Goal: Task Accomplishment & Management: Complete application form

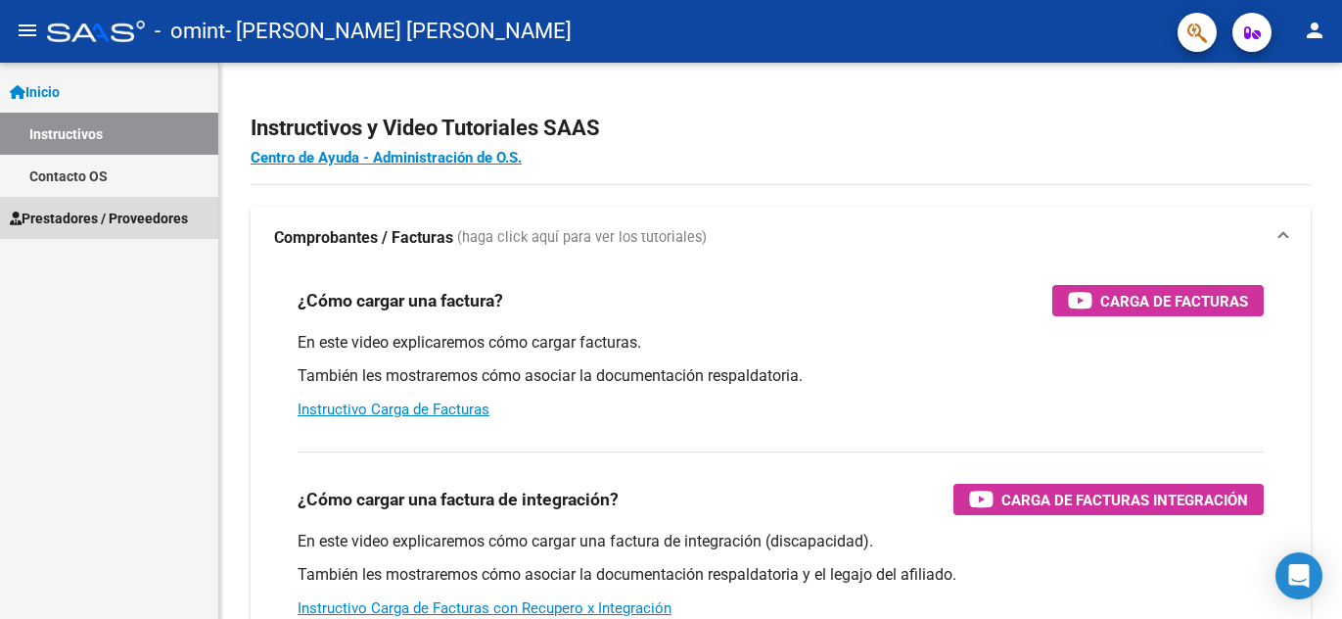
click at [94, 209] on span "Prestadores / Proveedores" at bounding box center [99, 219] width 178 height 22
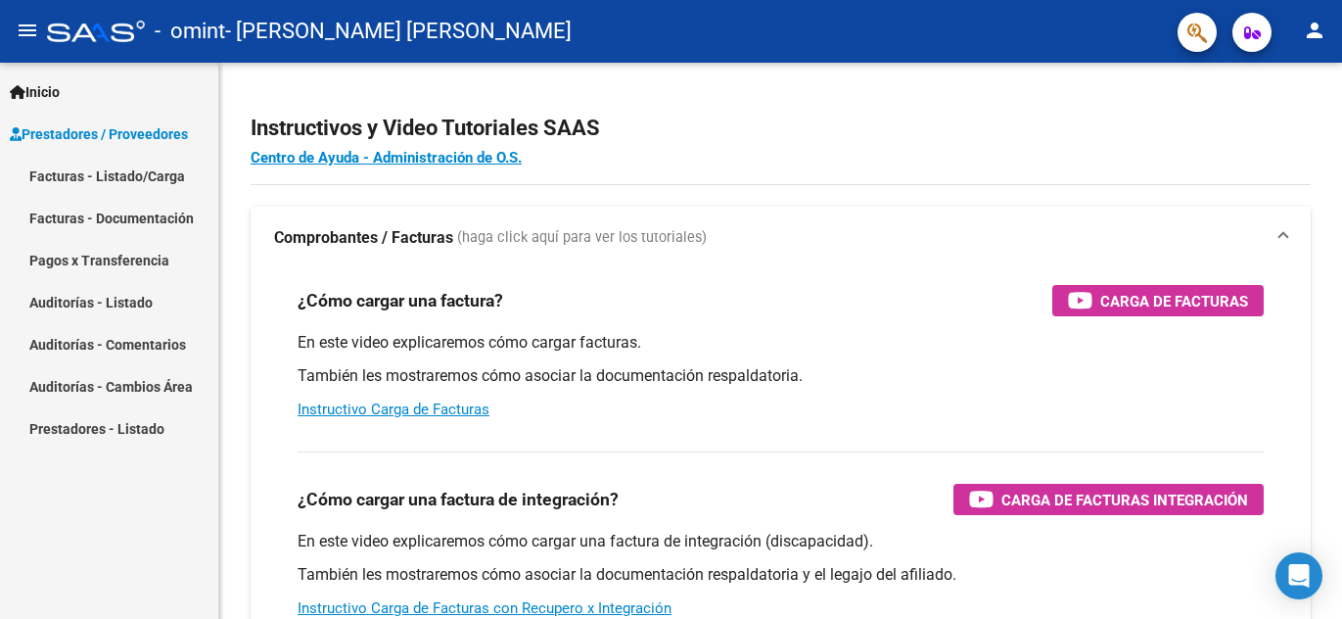
click at [95, 169] on link "Facturas - Listado/Carga" at bounding box center [109, 176] width 218 height 42
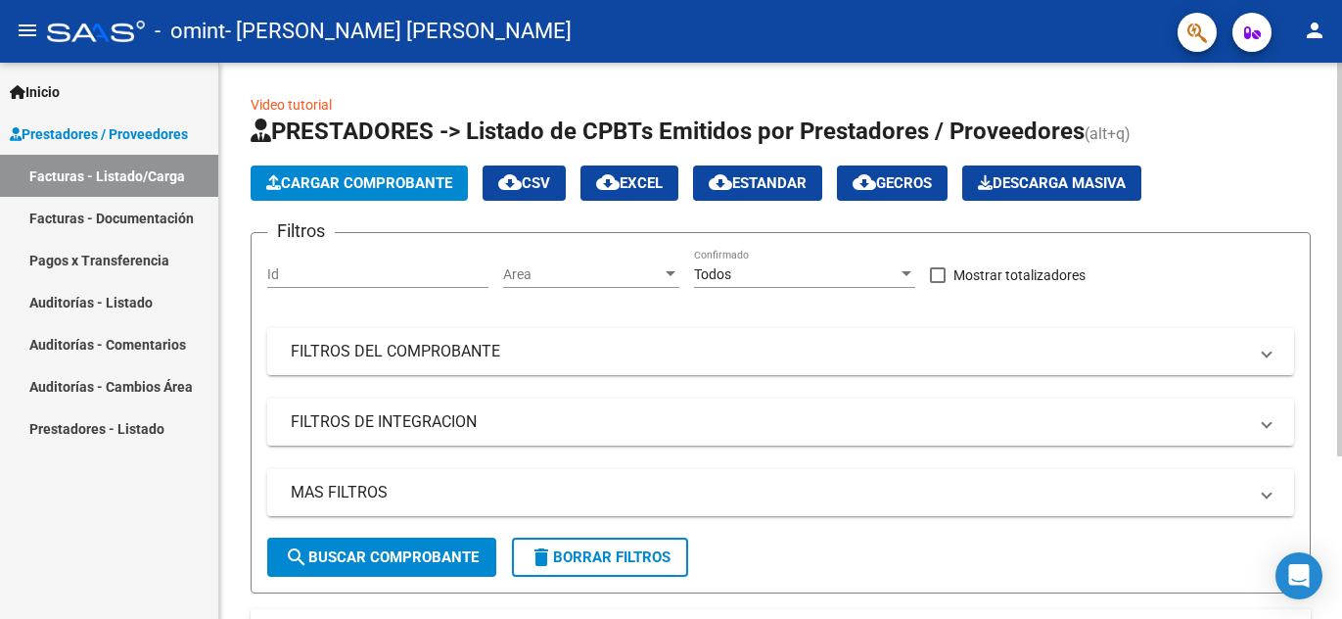
click at [375, 192] on button "Cargar Comprobante" at bounding box center [359, 182] width 217 height 35
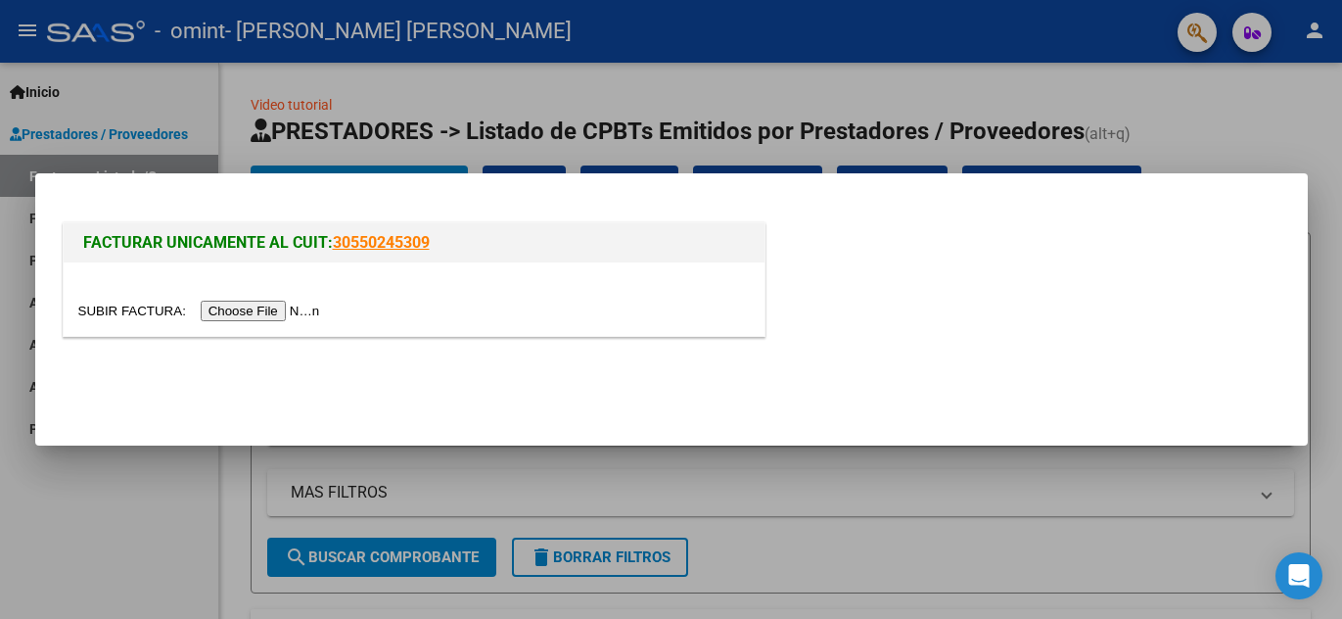
click at [296, 315] on input "file" at bounding box center [202, 311] width 248 height 21
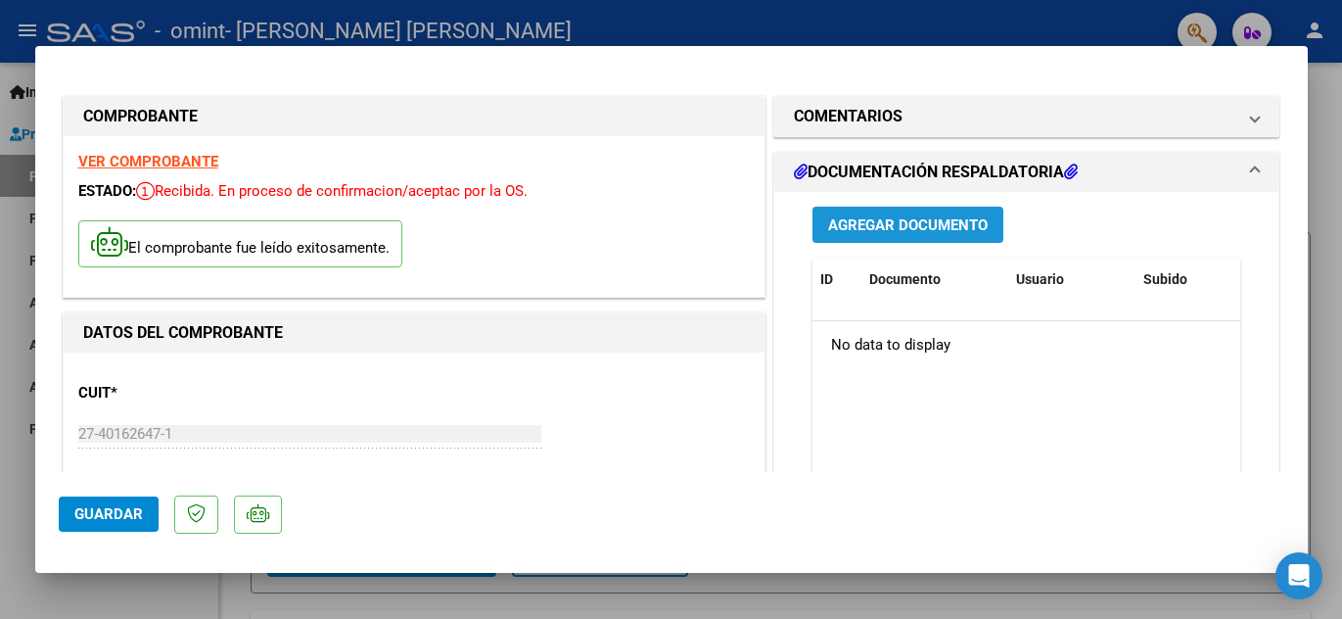
click at [919, 225] on span "Agregar Documento" at bounding box center [908, 225] width 160 height 18
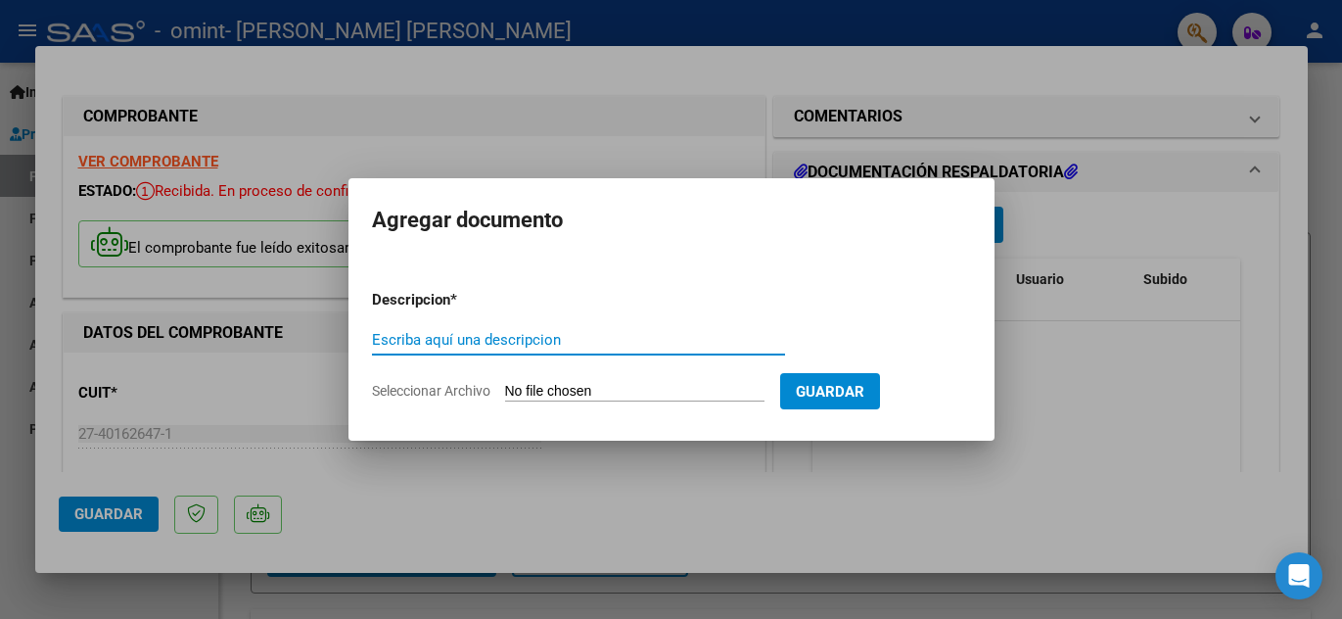
click at [606, 397] on input "Seleccionar Archivo" at bounding box center [634, 392] width 259 height 19
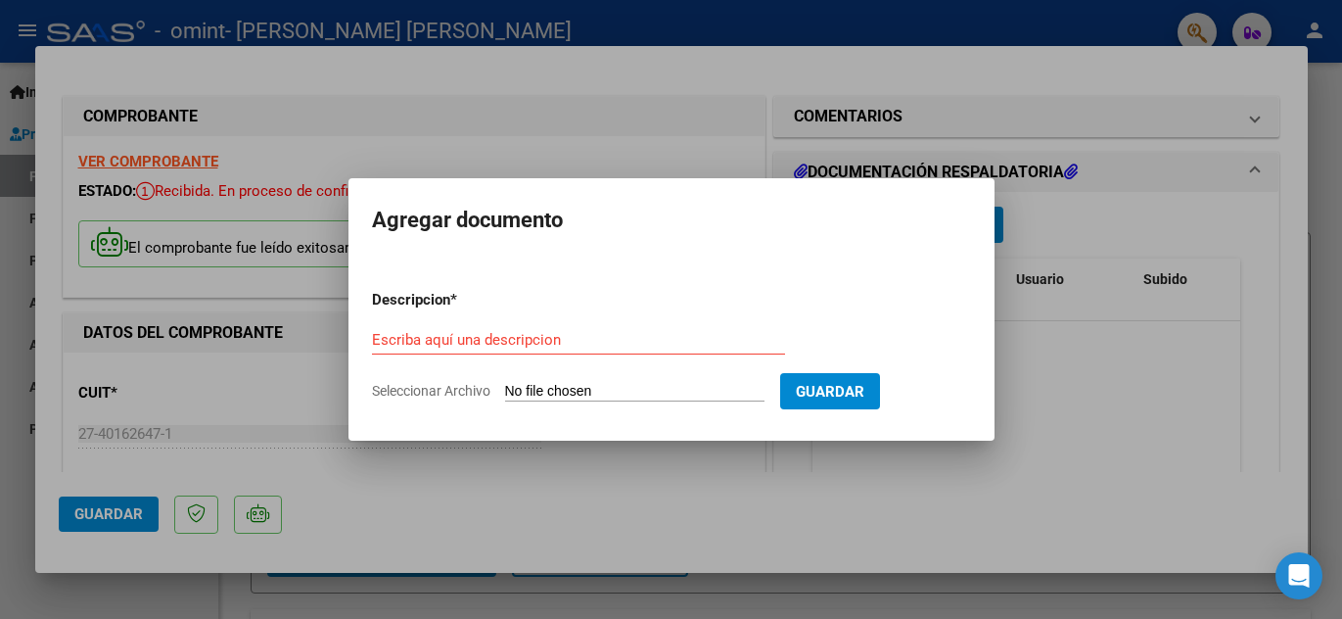
type input "C:\fakepath\ASISTENCIA ELIAS AGOSTO.pdf"
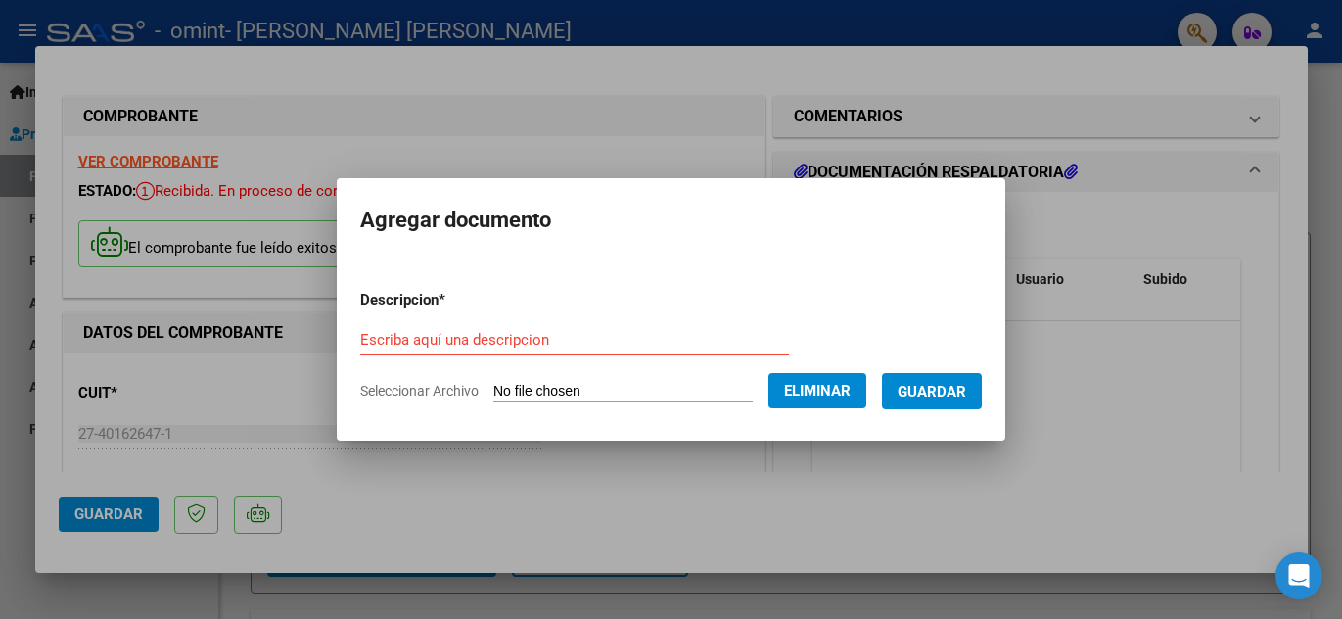
click at [472, 333] on input "Escriba aquí una descripcion" at bounding box center [574, 340] width 429 height 18
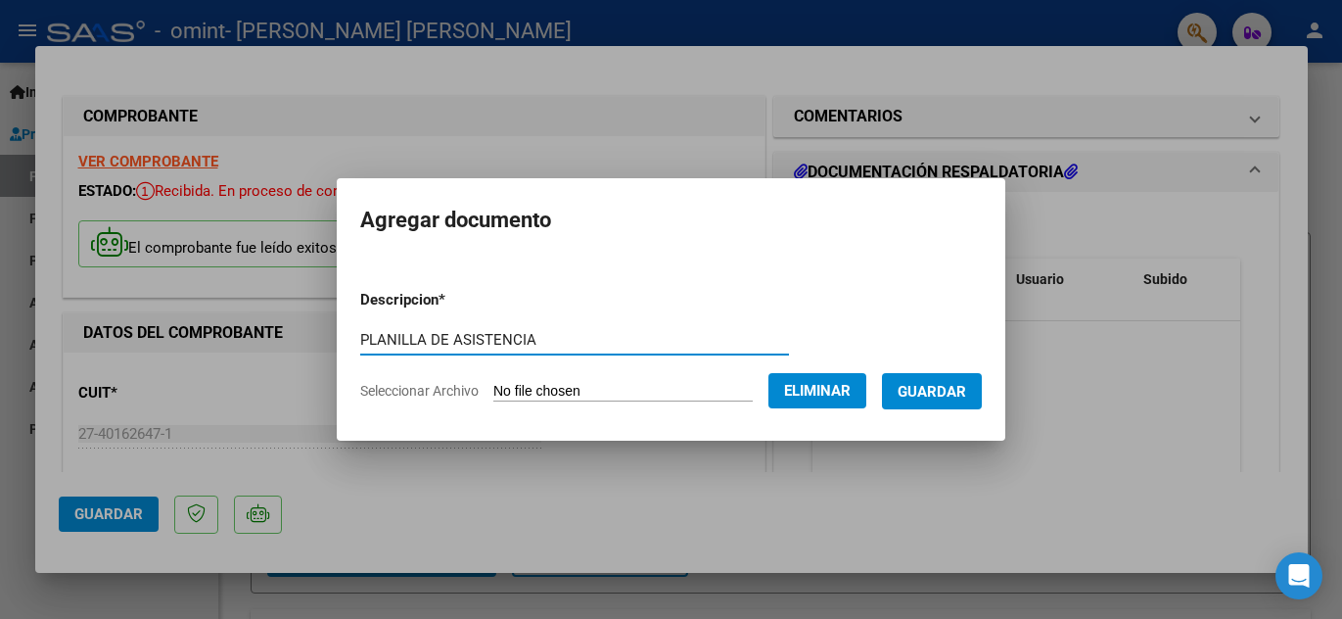
type input "PLANILLA DE ASISTENCIA"
click at [926, 390] on span "Guardar" at bounding box center [932, 392] width 69 height 18
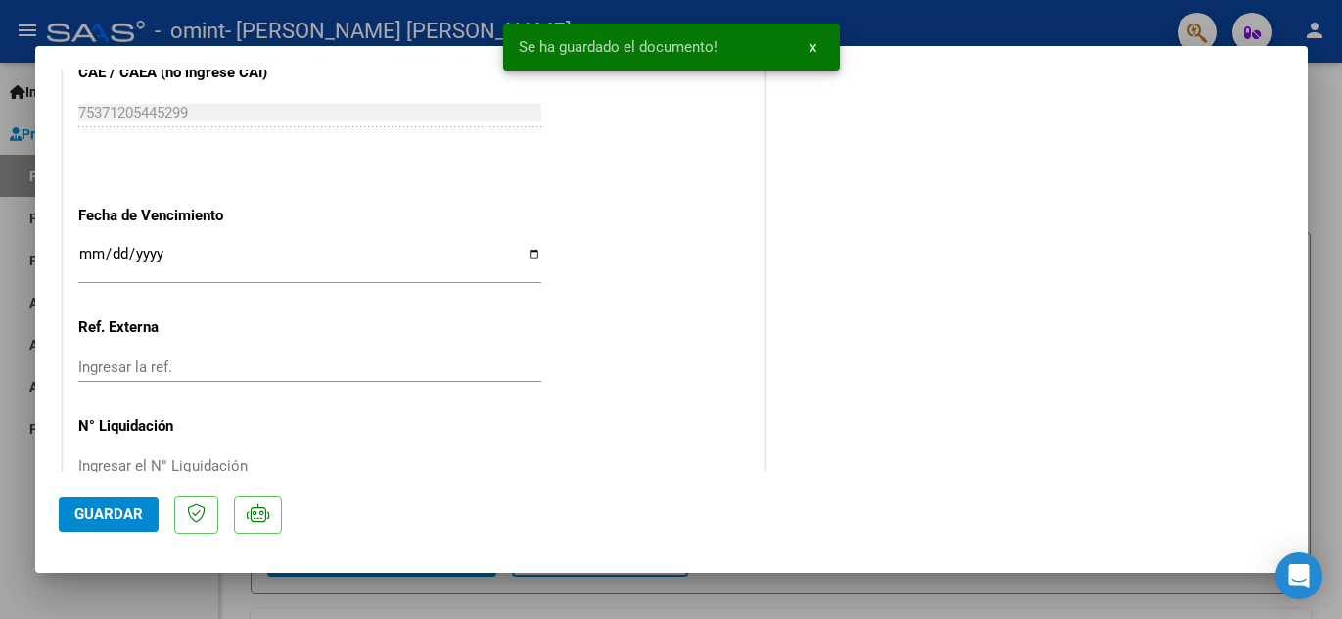
scroll to position [1138, 0]
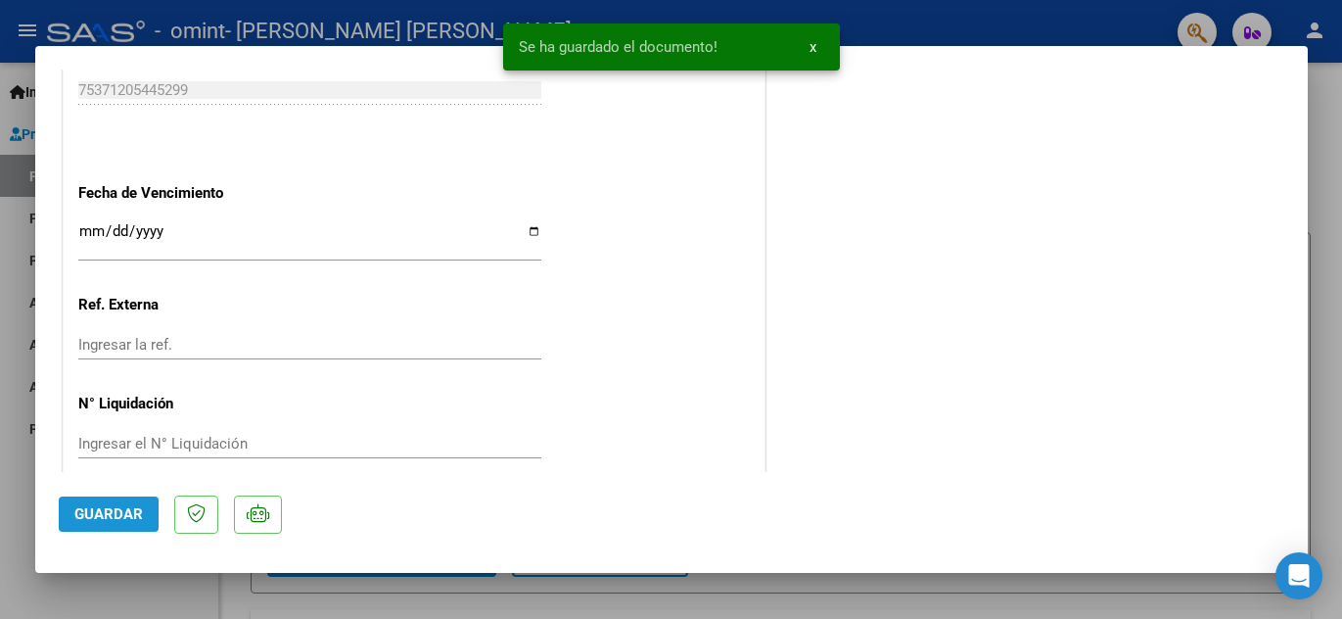
click at [132, 505] on span "Guardar" at bounding box center [108, 514] width 69 height 18
click at [121, 515] on span "Guardar" at bounding box center [108, 514] width 69 height 18
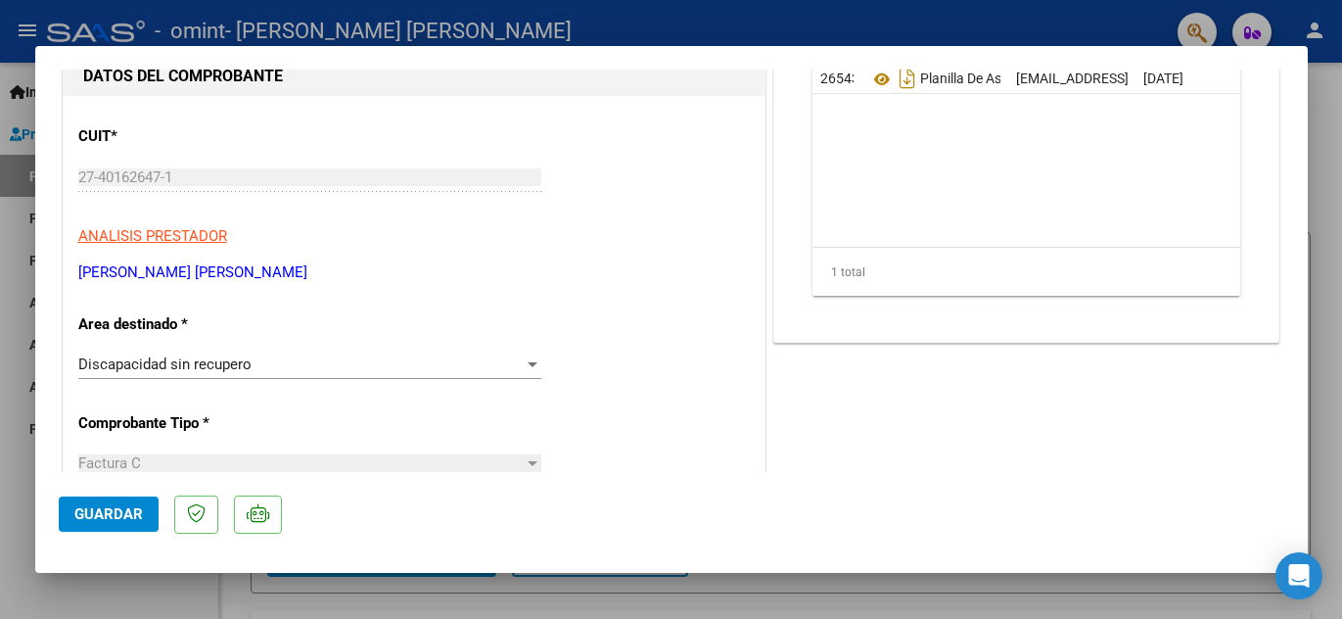
scroll to position [321, 0]
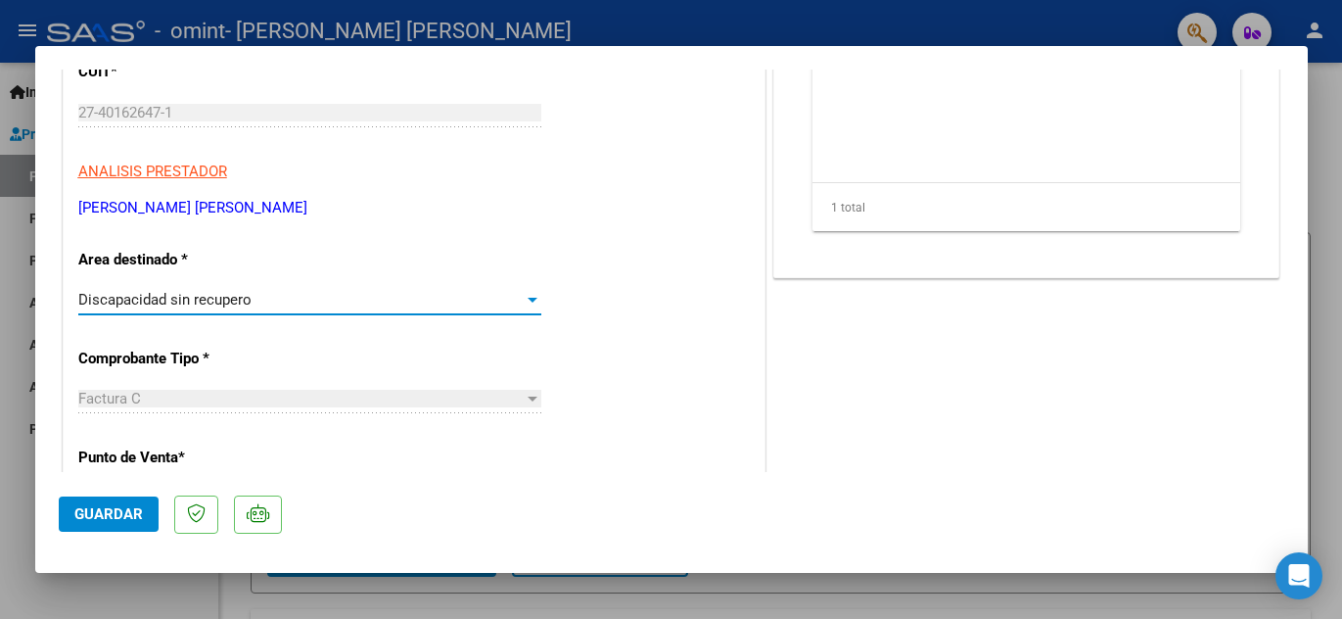
click at [508, 306] on div "Discapacidad sin recupero" at bounding box center [300, 300] width 445 height 18
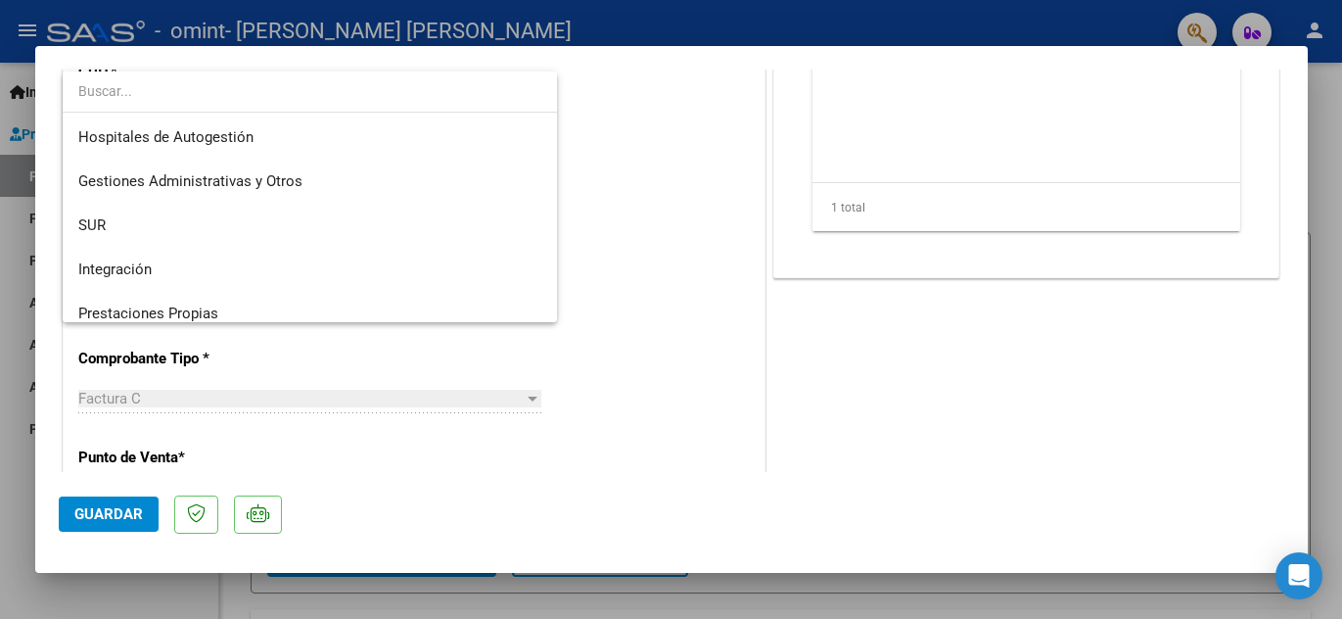
scroll to position [146, 0]
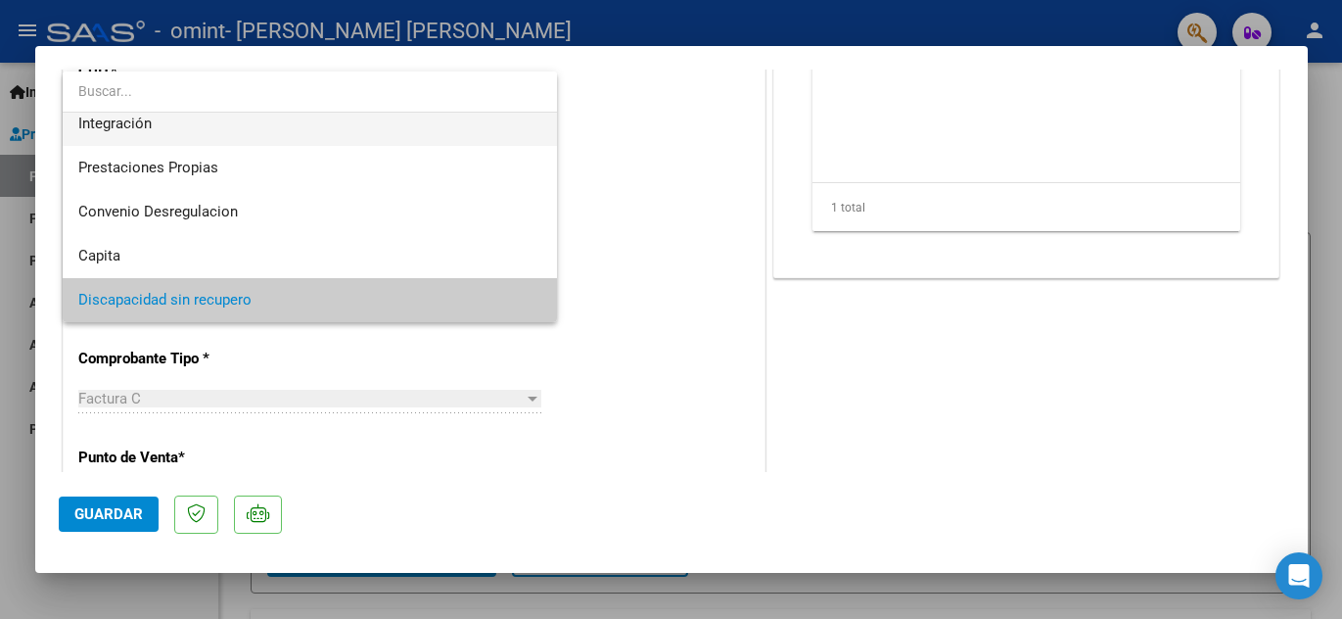
click at [393, 135] on span "Integración" at bounding box center [309, 124] width 463 height 44
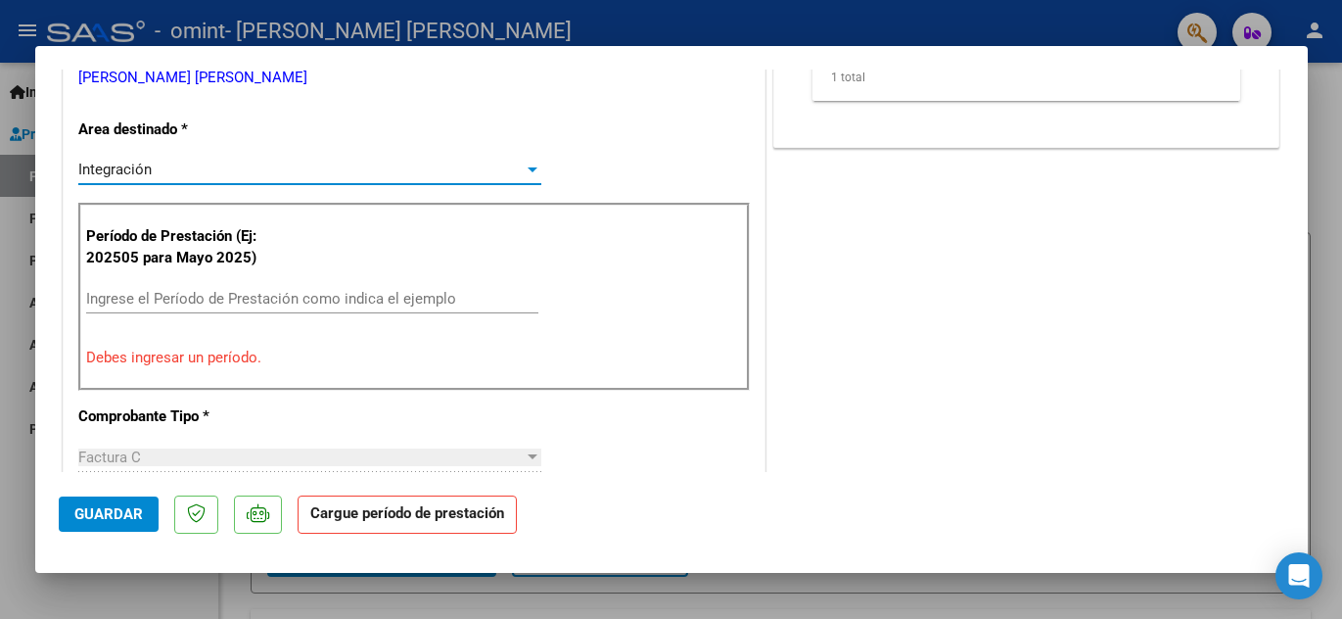
scroll to position [453, 0]
click at [266, 289] on input "Ingrese el Período de Prestación como indica el ejemplo" at bounding box center [312, 297] width 452 height 18
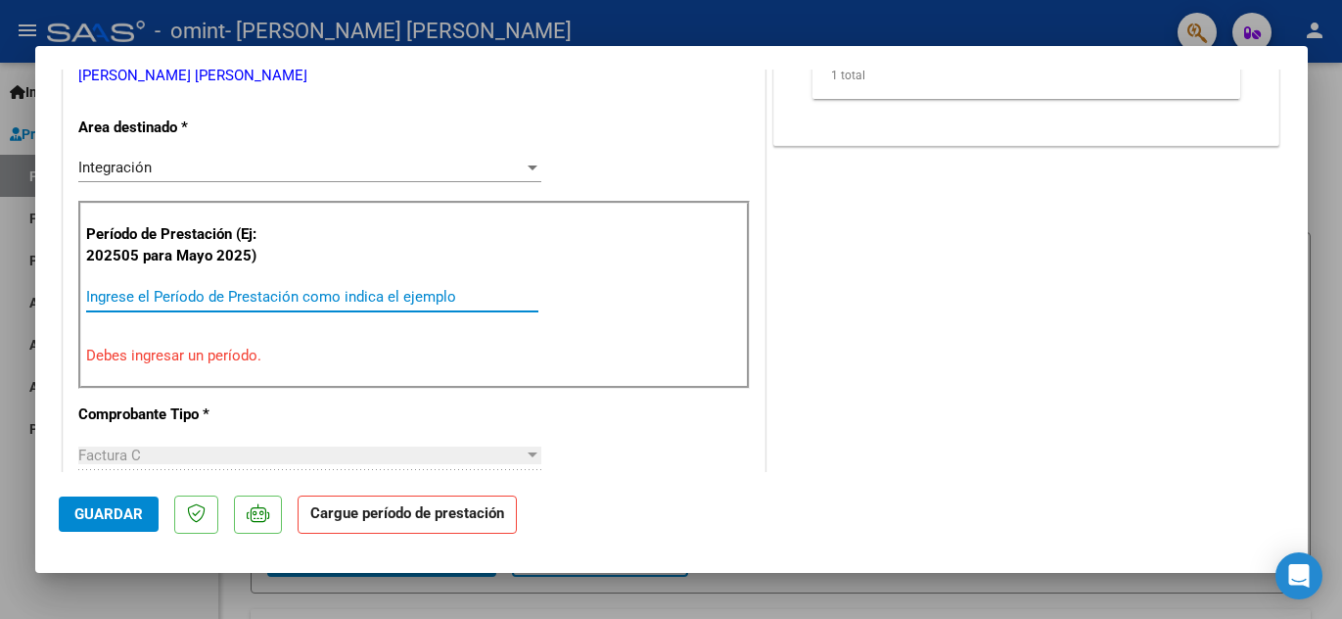
click at [228, 303] on input "Ingrese el Período de Prestación como indica el ejemplo" at bounding box center [312, 297] width 452 height 18
click at [161, 371] on div "Período de Prestación (Ej: 202505 para Mayo 2025) Ingrese el Período de Prestac…" at bounding box center [414, 295] width 672 height 188
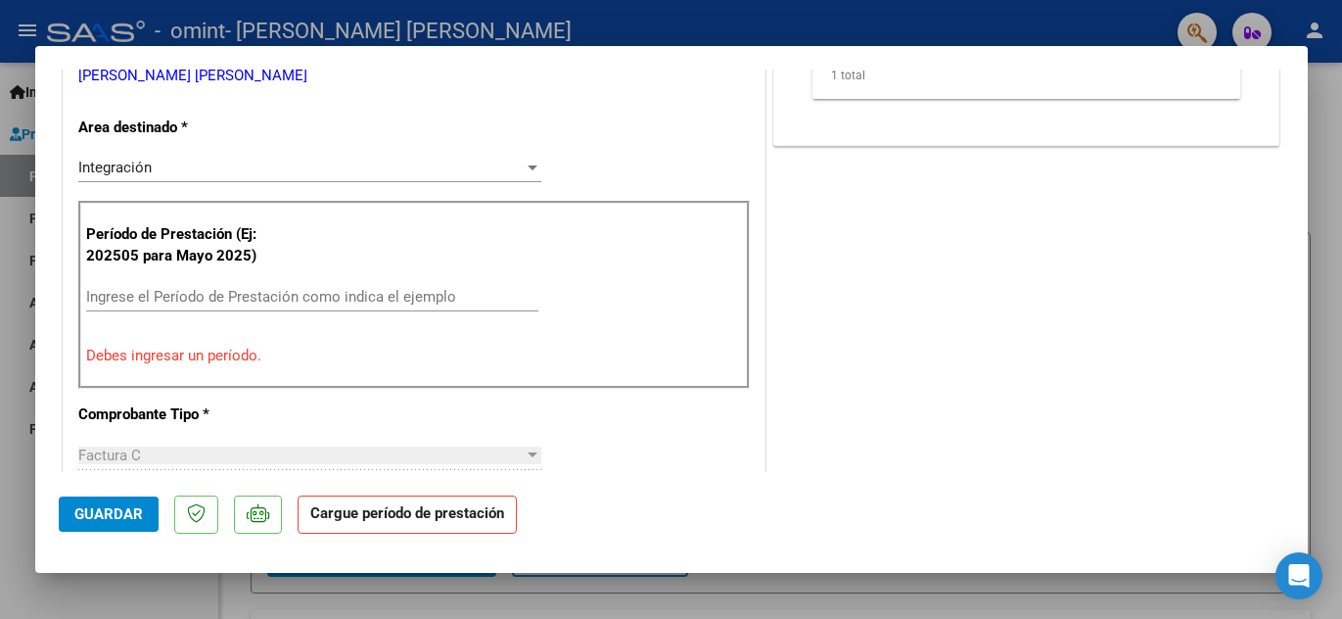
click at [157, 360] on p "Debes ingresar un período." at bounding box center [414, 356] width 656 height 23
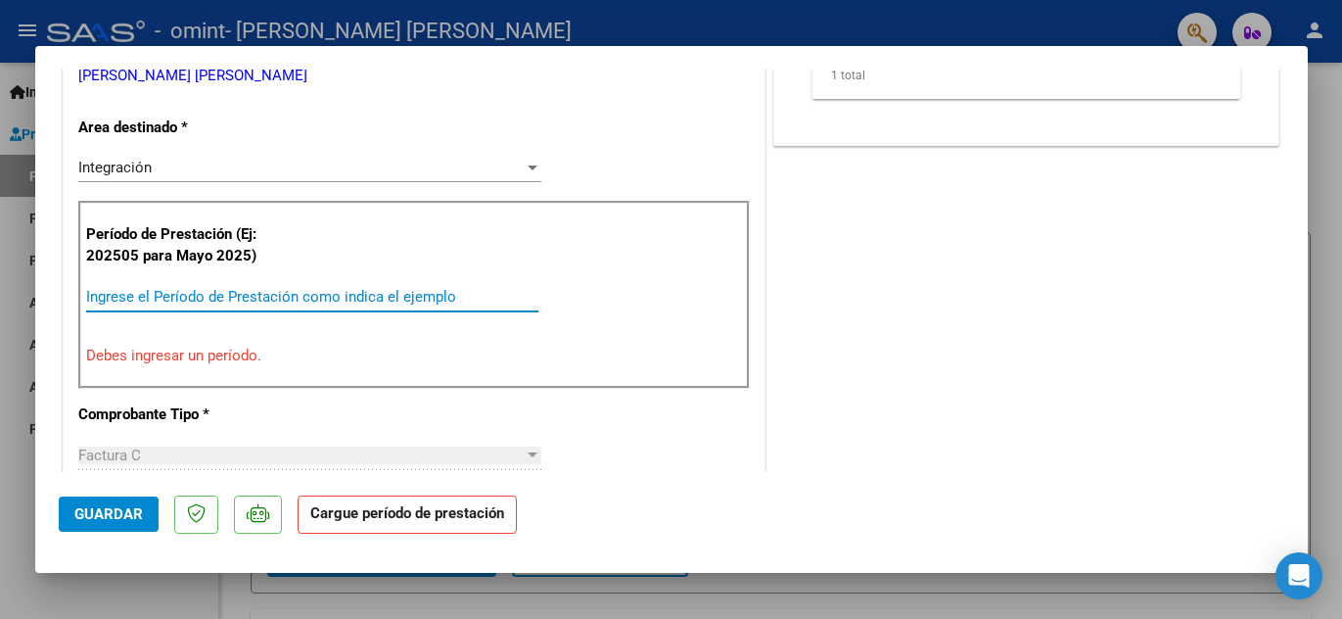
click at [174, 295] on input "Ingrese el Período de Prestación como indica el ejemplo" at bounding box center [312, 297] width 452 height 18
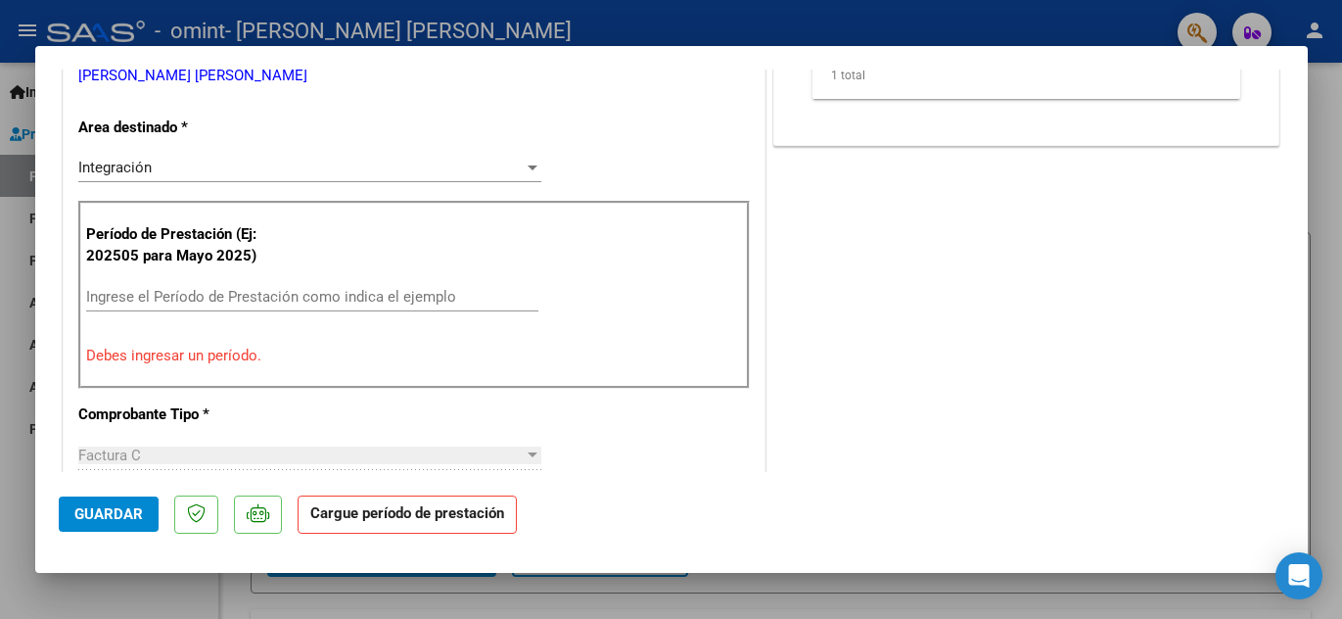
click at [233, 261] on p "Período de Prestación (Ej: 202505 para Mayo 2025)" at bounding box center [184, 245] width 197 height 44
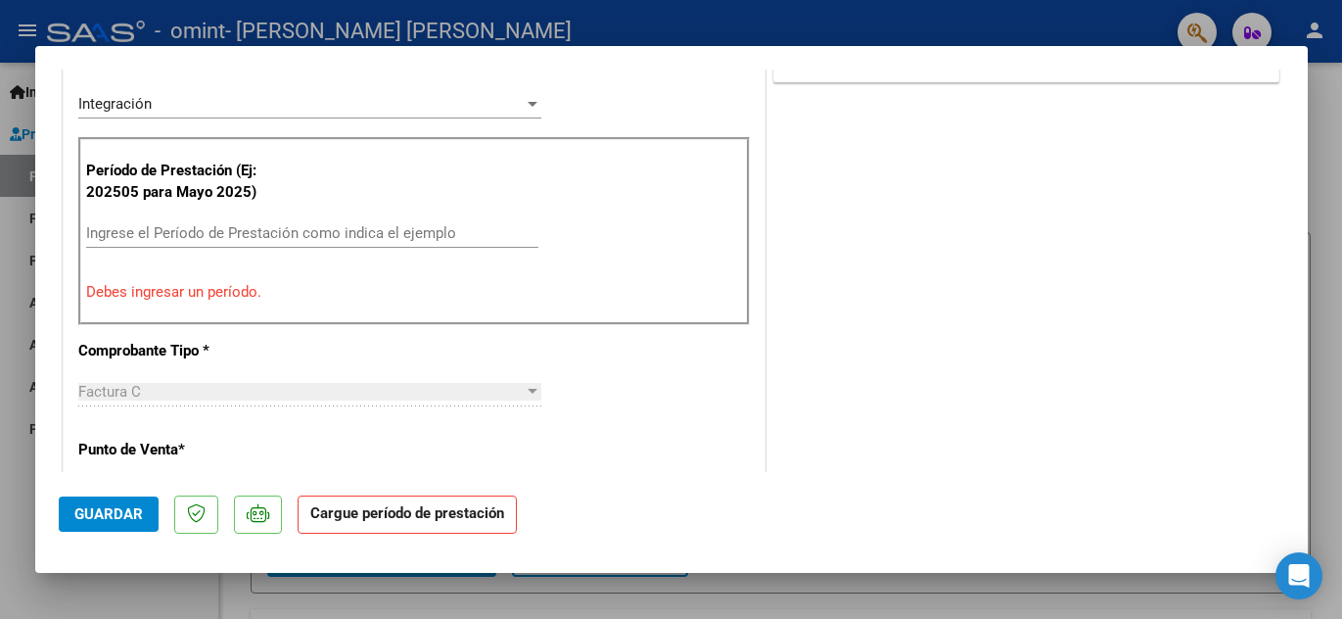
scroll to position [571, 0]
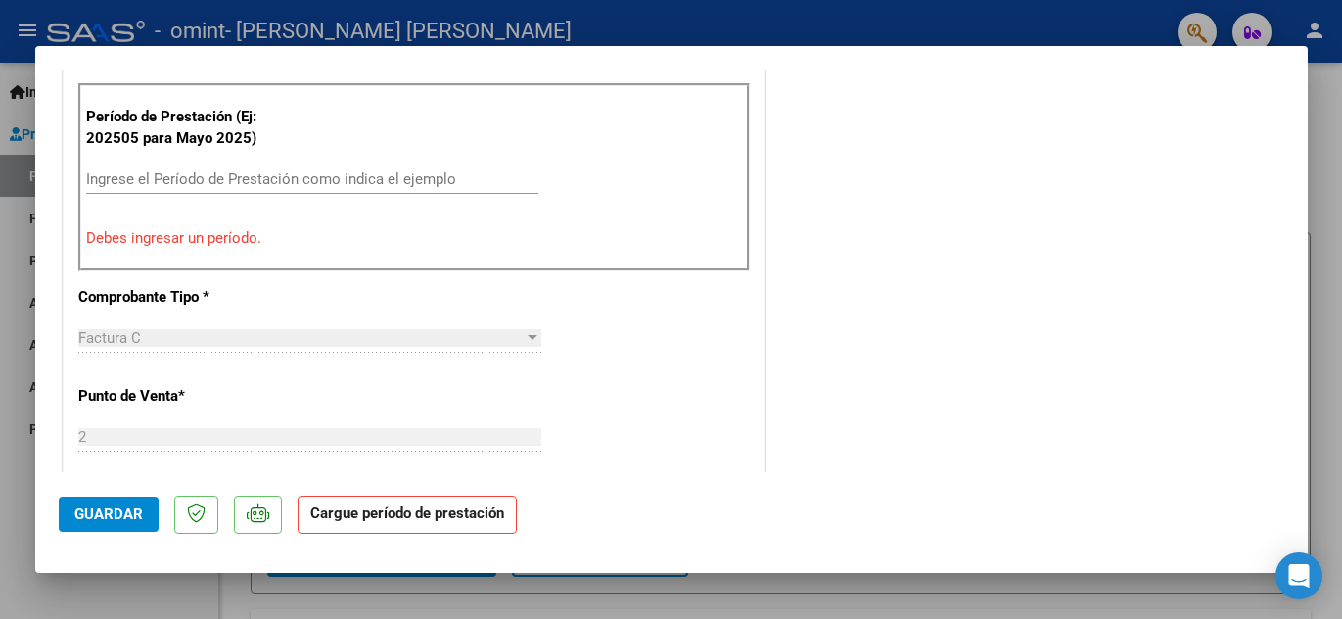
click at [394, 514] on strong "Cargue período de prestación" at bounding box center [407, 514] width 219 height 38
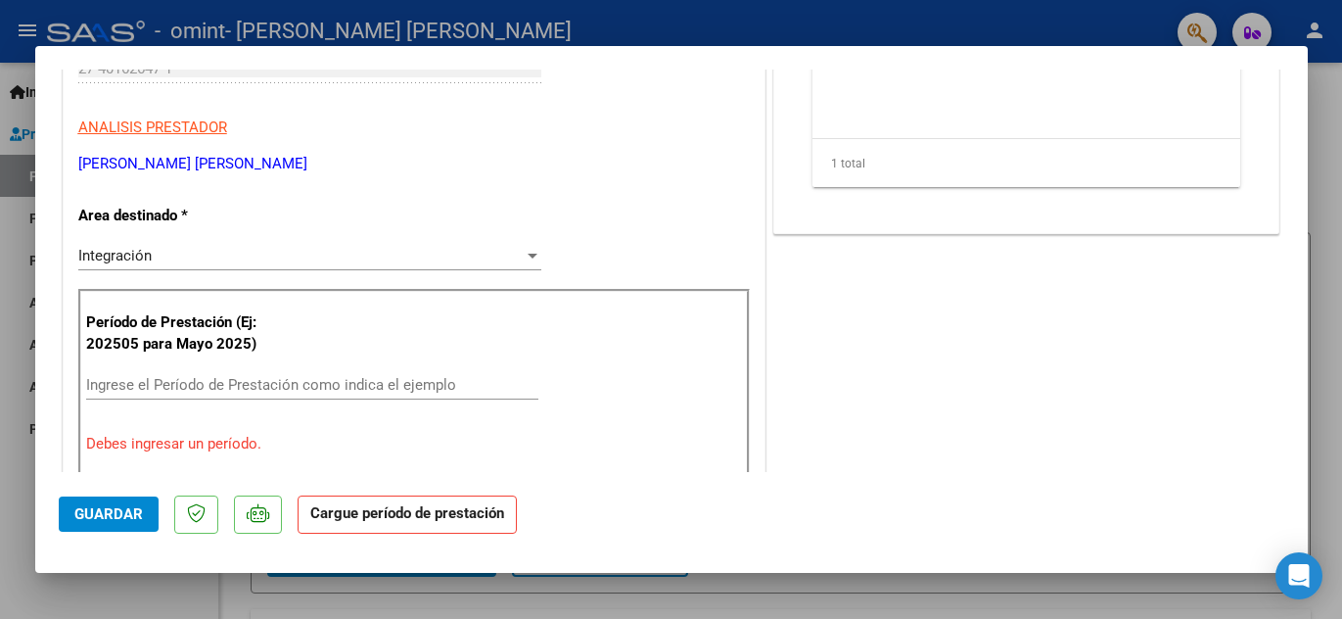
scroll to position [379, 0]
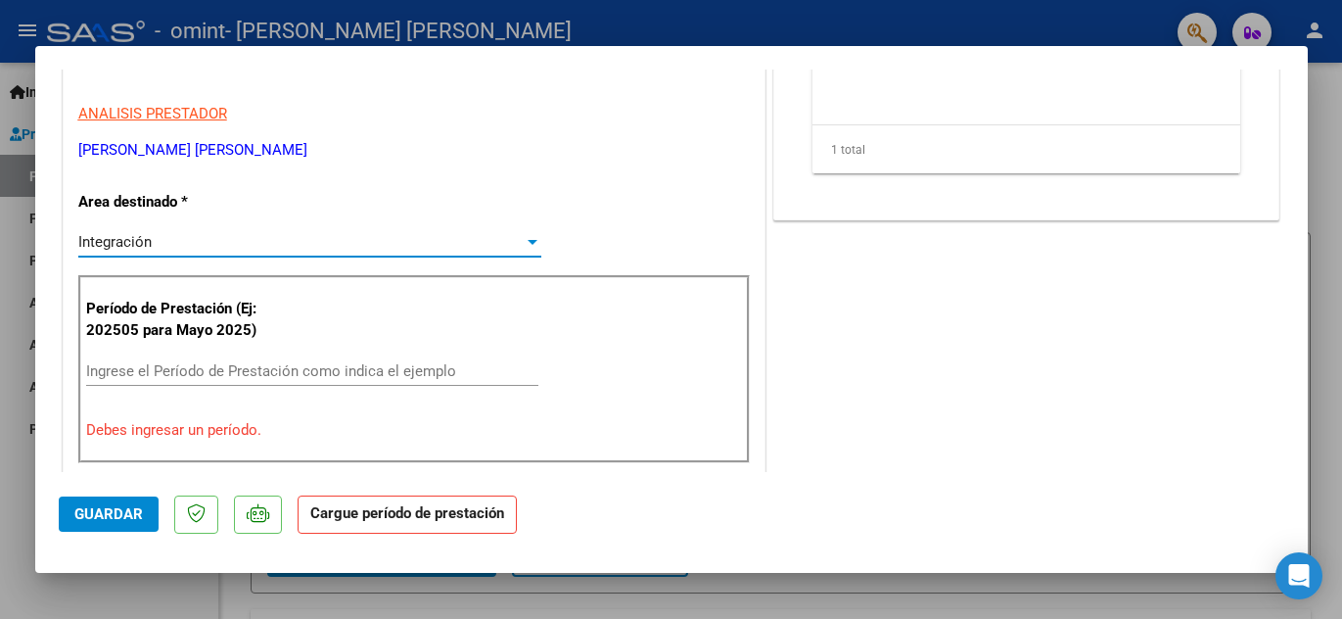
click at [320, 246] on div "Integración" at bounding box center [300, 242] width 445 height 18
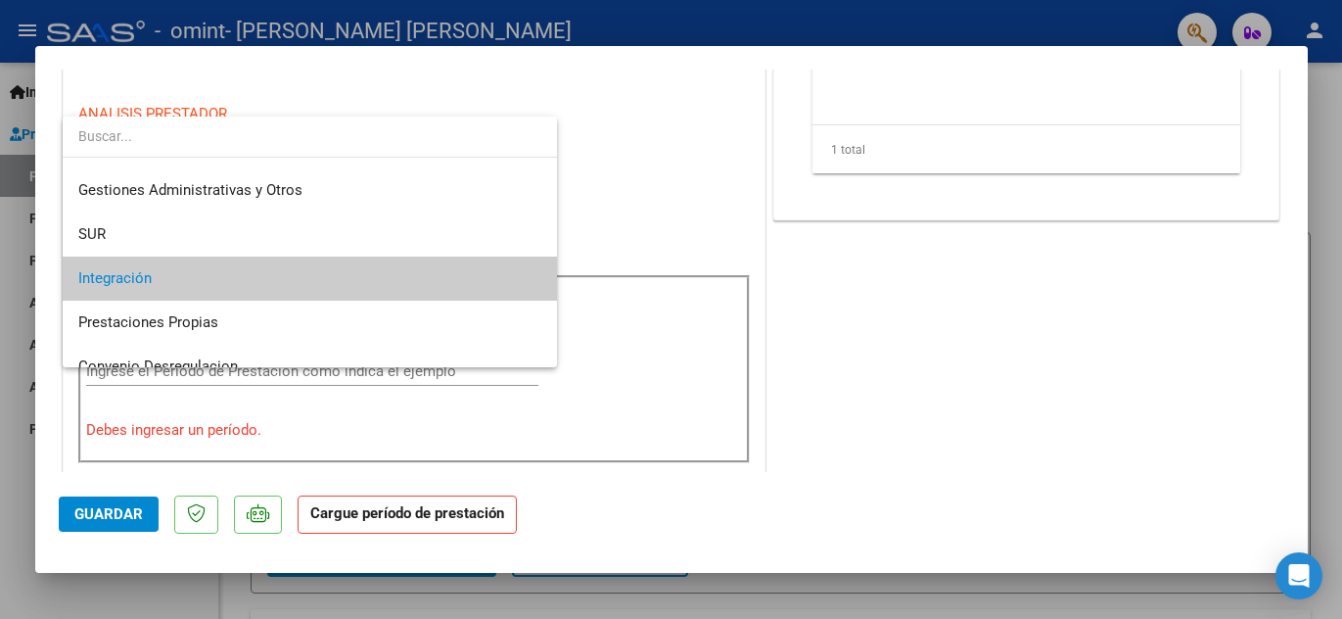
scroll to position [0, 0]
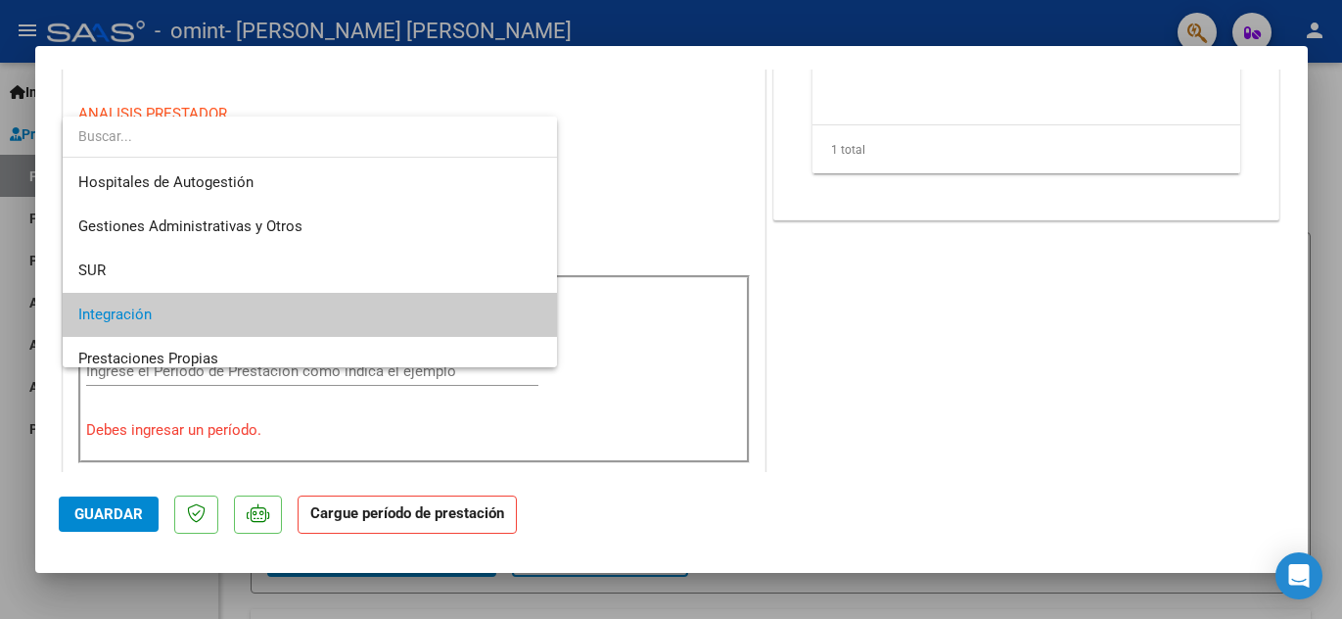
click at [179, 314] on span "Integración" at bounding box center [309, 315] width 463 height 44
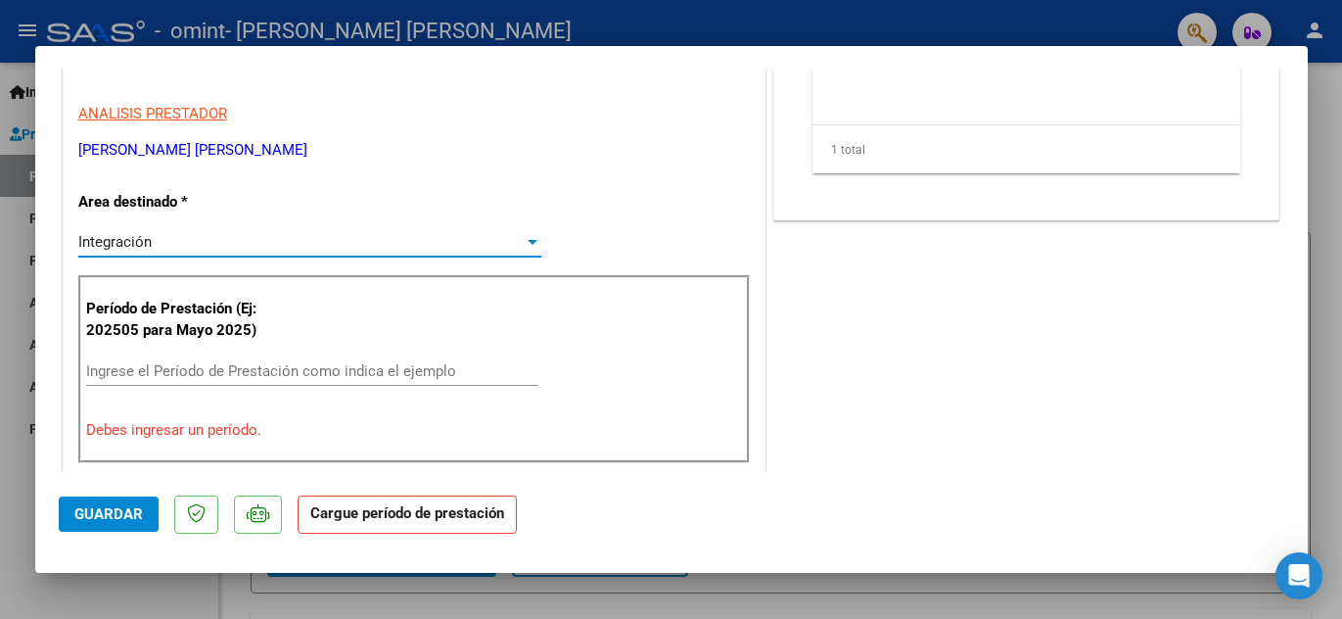
drag, startPoint x: 279, startPoint y: 324, endPoint x: 279, endPoint y: 335, distance: 10.8
click at [279, 331] on p "Período de Prestación (Ej: 202505 para Mayo 2025)" at bounding box center [184, 320] width 197 height 44
click at [246, 388] on div "Ingrese el Período de Prestación como indica el ejemplo" at bounding box center [312, 380] width 452 height 48
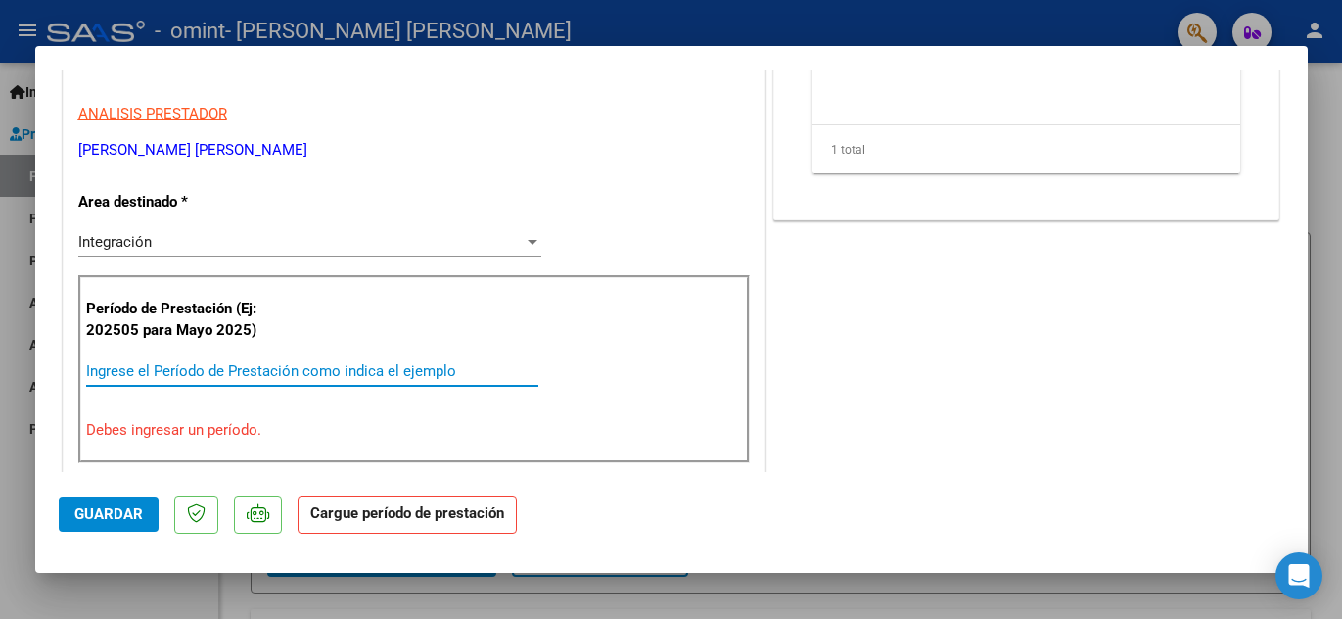
click at [235, 377] on input "Ingrese el Período de Prestación como indica el ejemplo" at bounding box center [312, 371] width 452 height 18
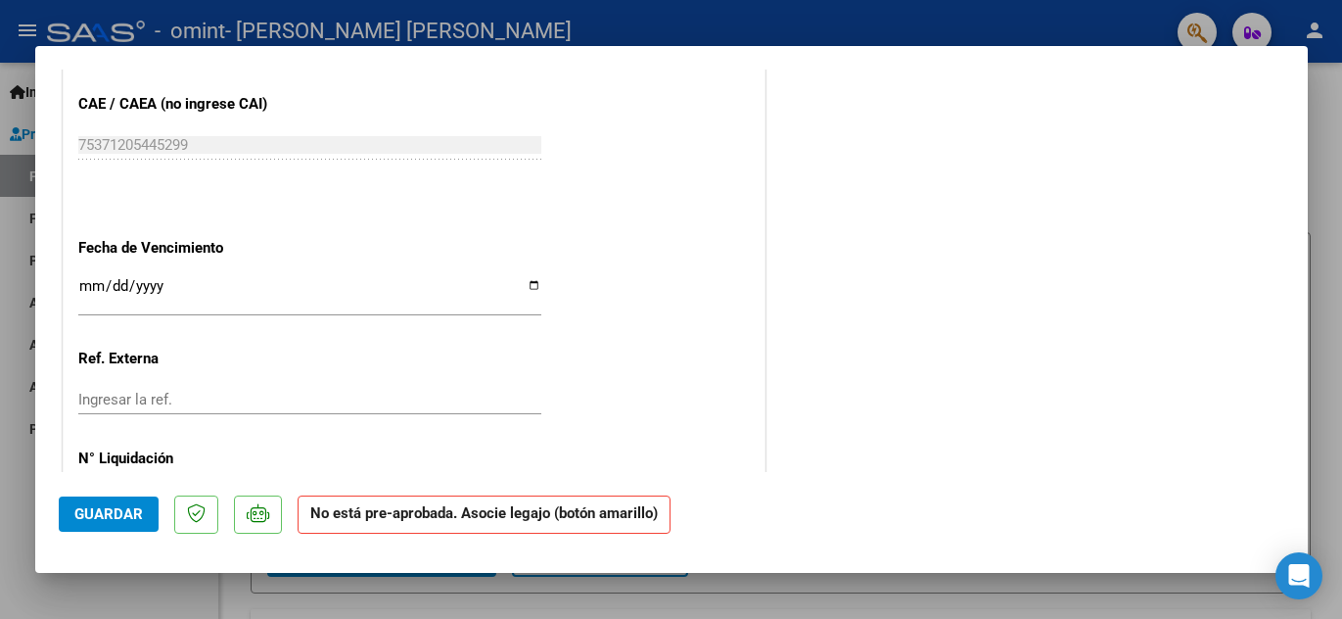
scroll to position [1275, 0]
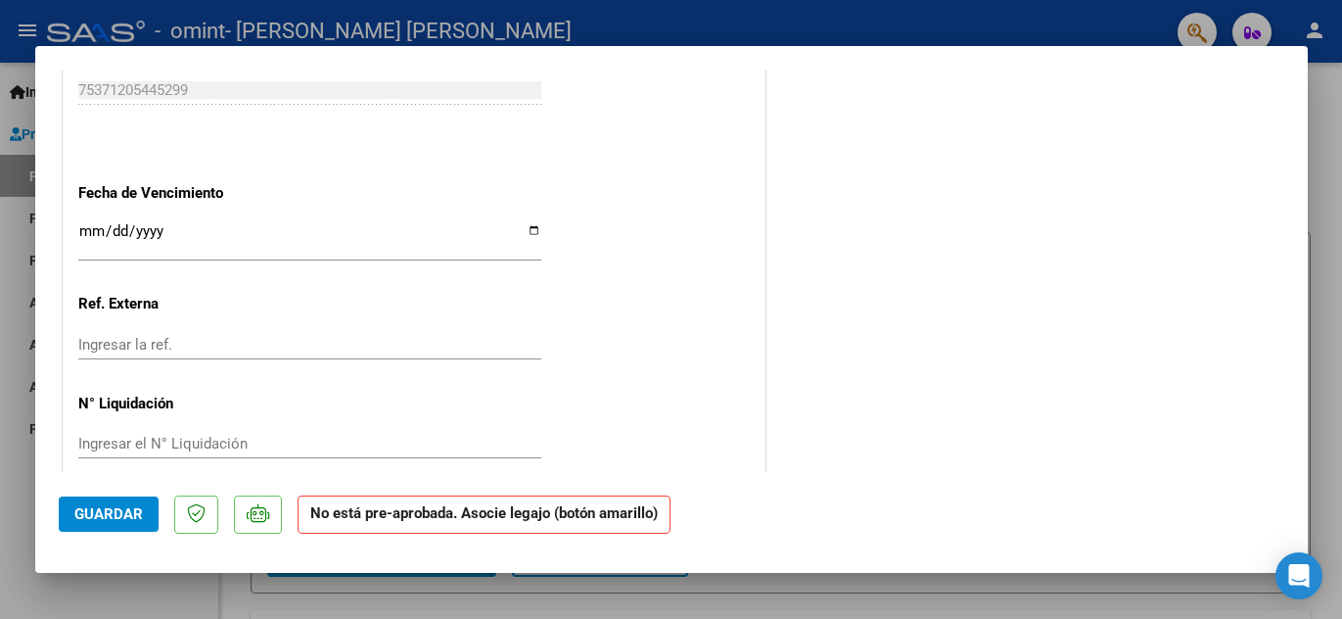
type input "202508"
click at [93, 512] on span "Guardar" at bounding box center [108, 514] width 69 height 18
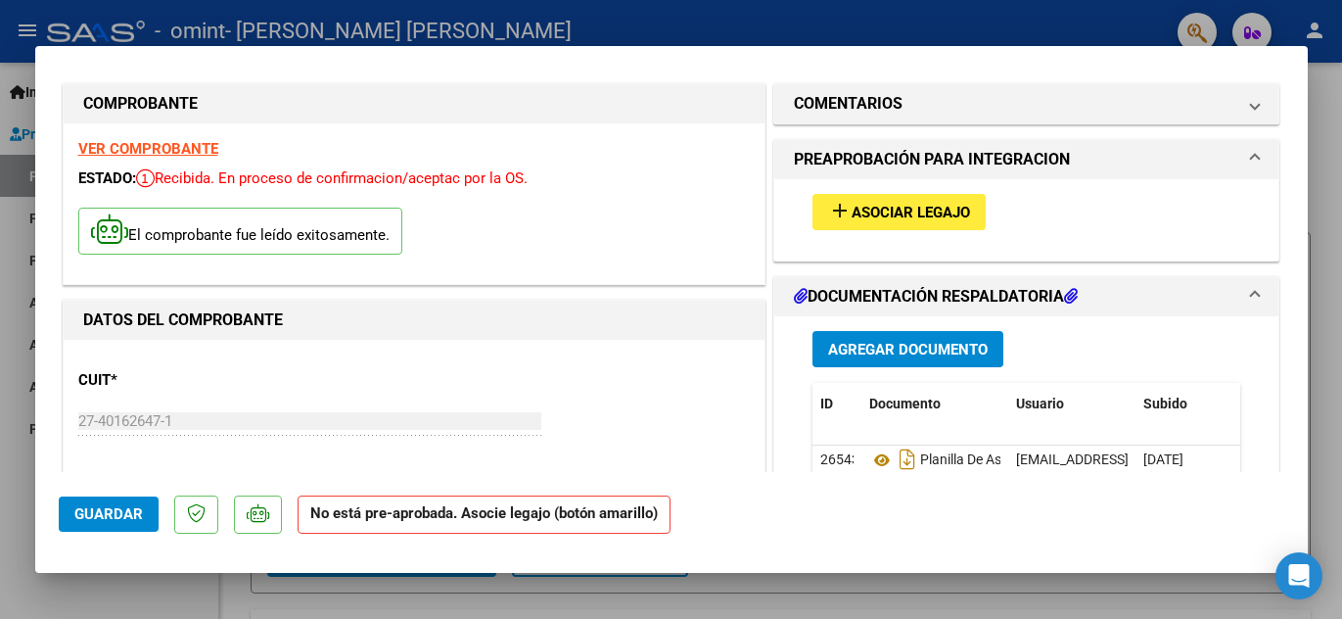
scroll to position [0, 0]
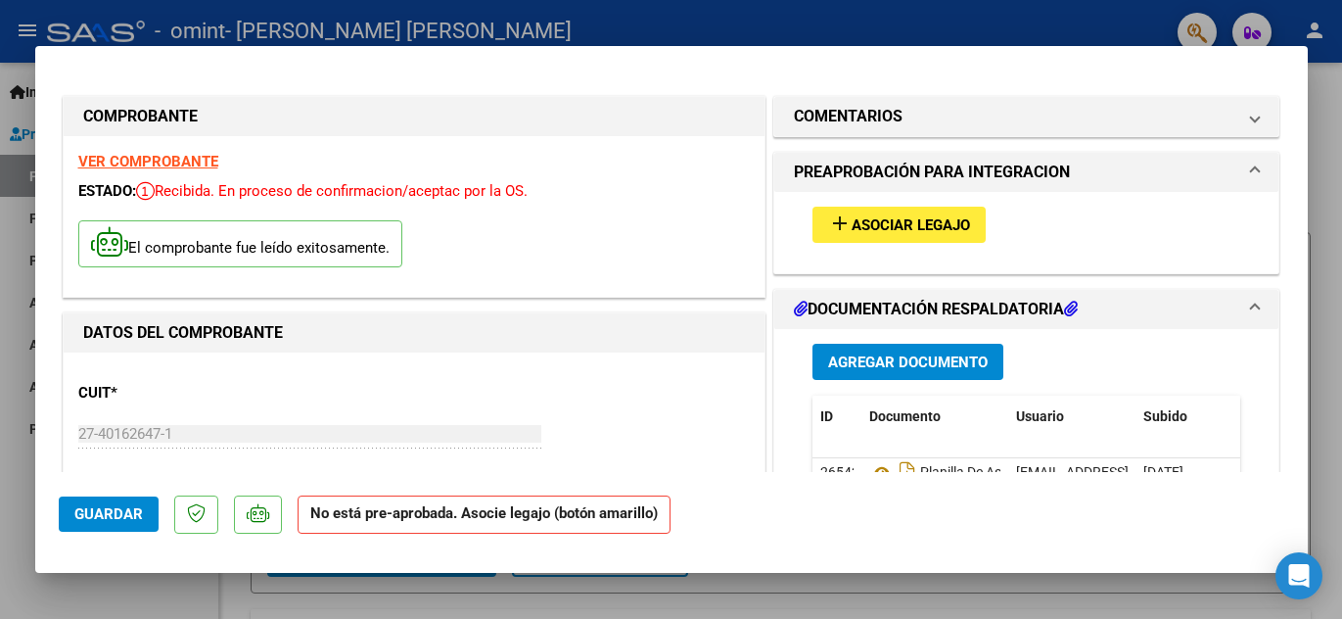
click at [964, 229] on span "Asociar Legajo" at bounding box center [911, 225] width 118 height 18
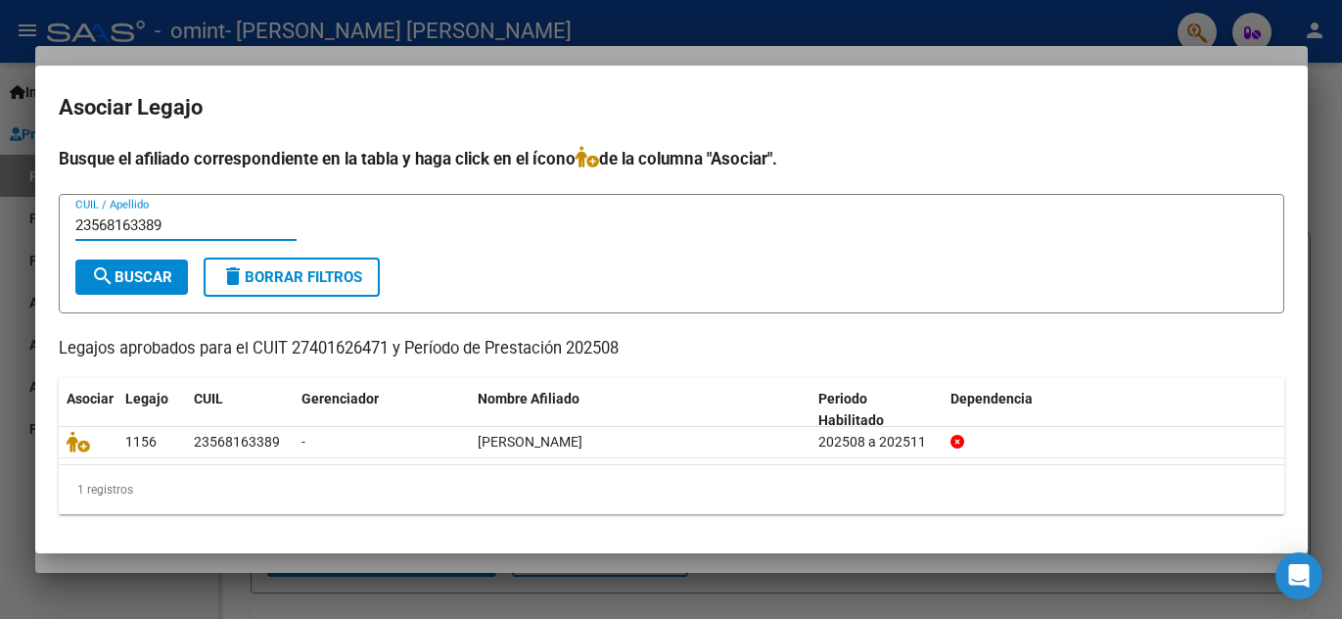
type input "23568163389"
click at [119, 265] on button "search Buscar" at bounding box center [131, 276] width 113 height 35
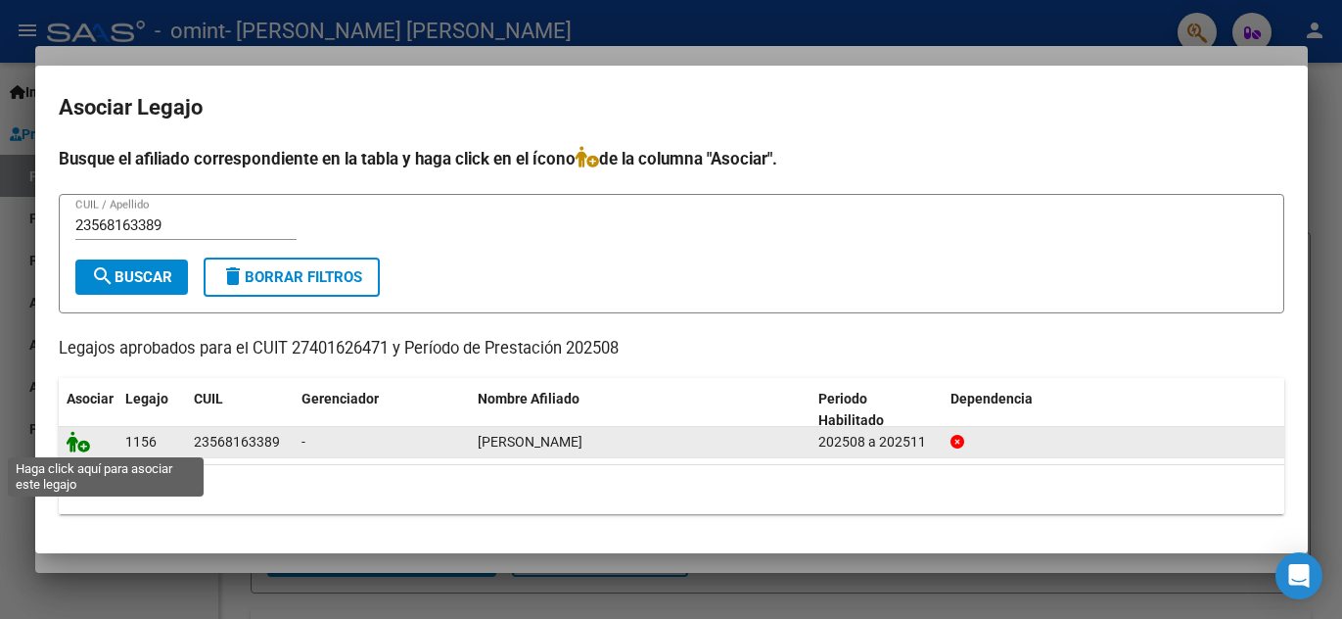
click at [83, 445] on icon at bounding box center [78, 442] width 23 height 22
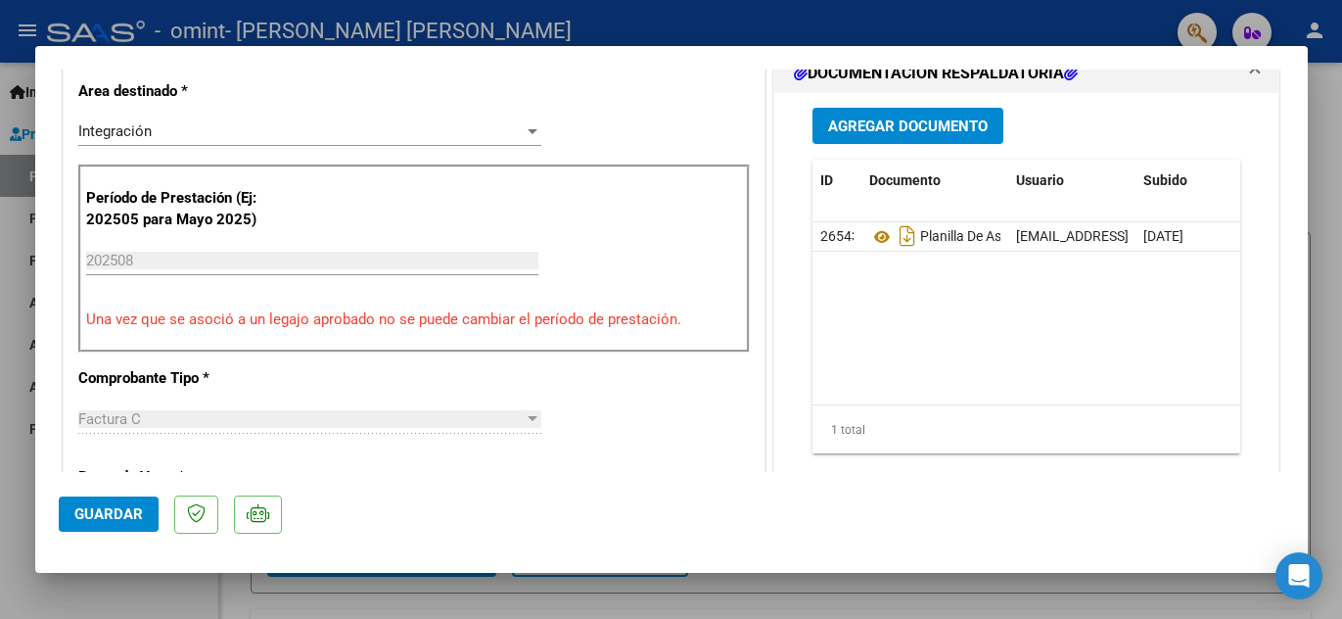
scroll to position [491, 0]
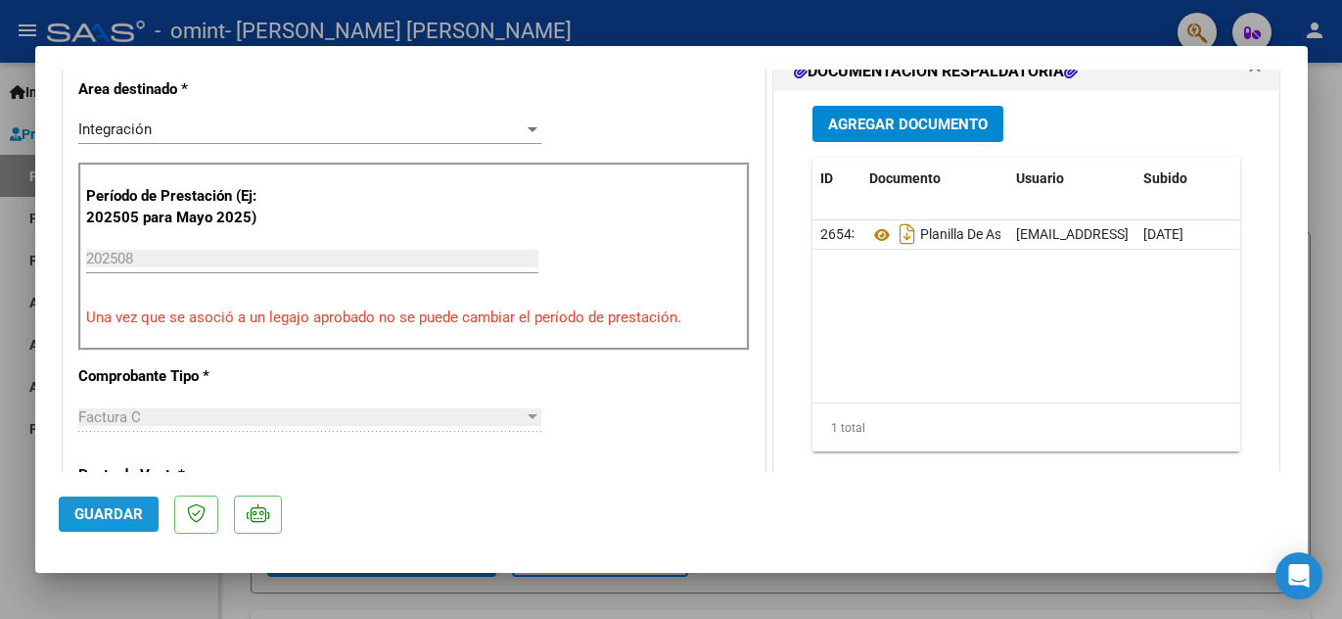
click at [115, 517] on span "Guardar" at bounding box center [108, 514] width 69 height 18
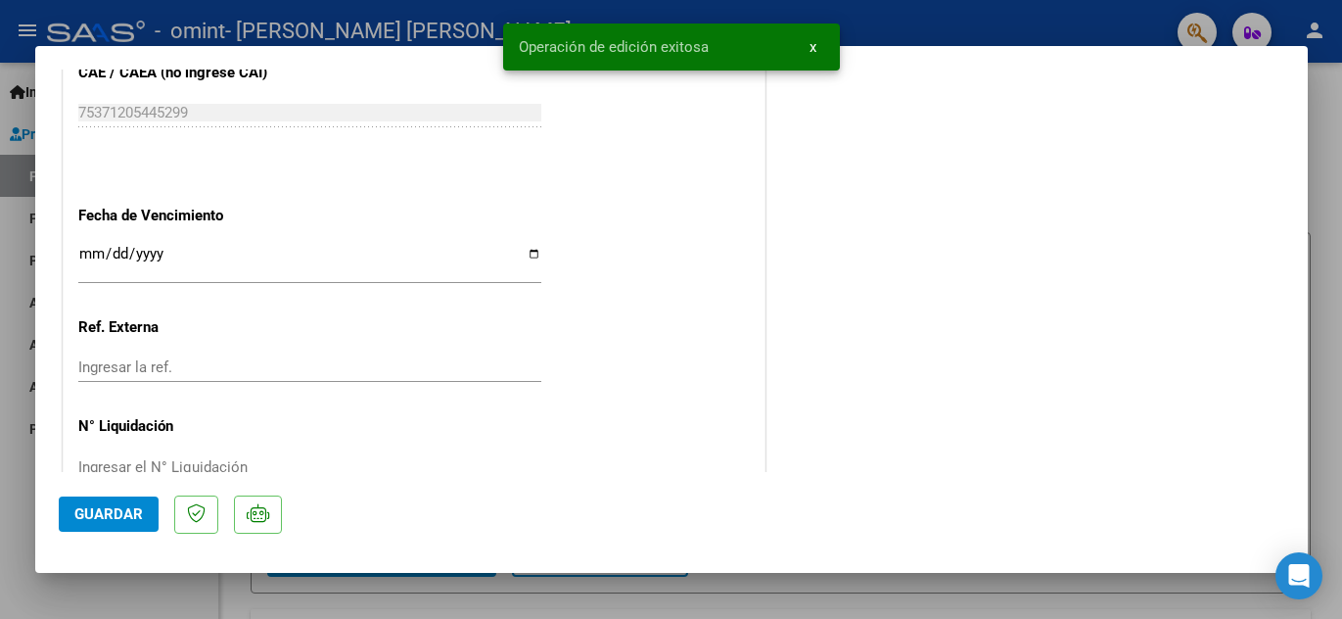
scroll to position [1326, 0]
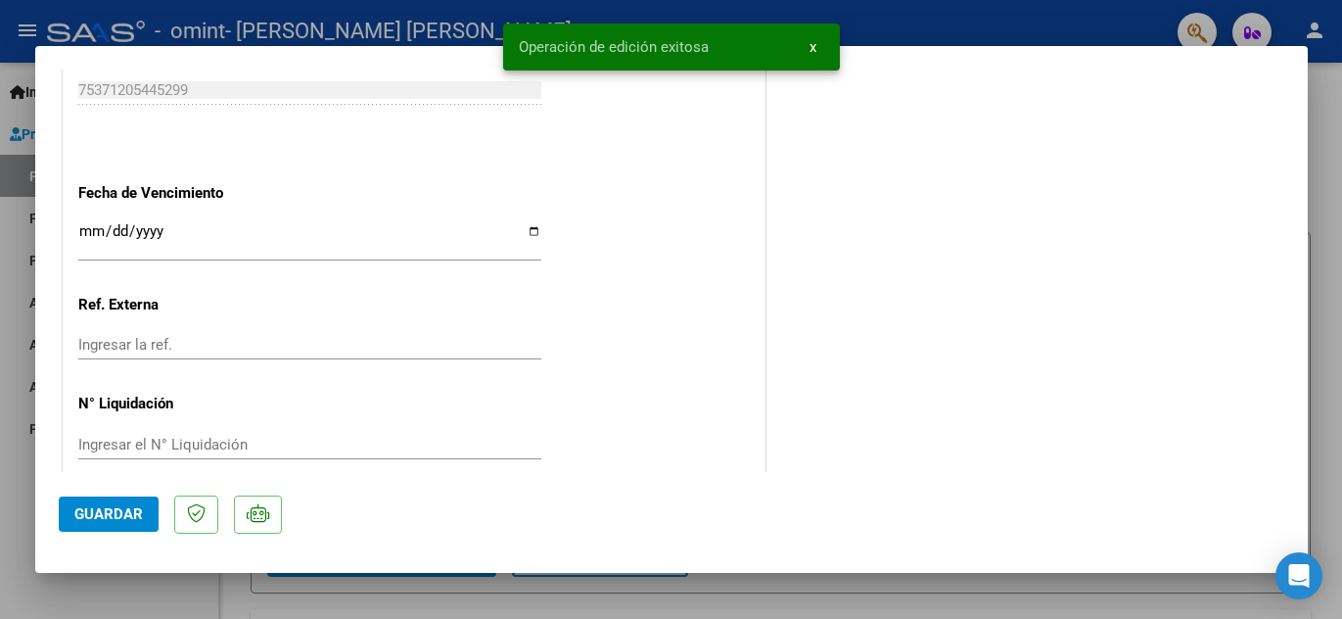
click at [95, 501] on button "Guardar" at bounding box center [109, 513] width 100 height 35
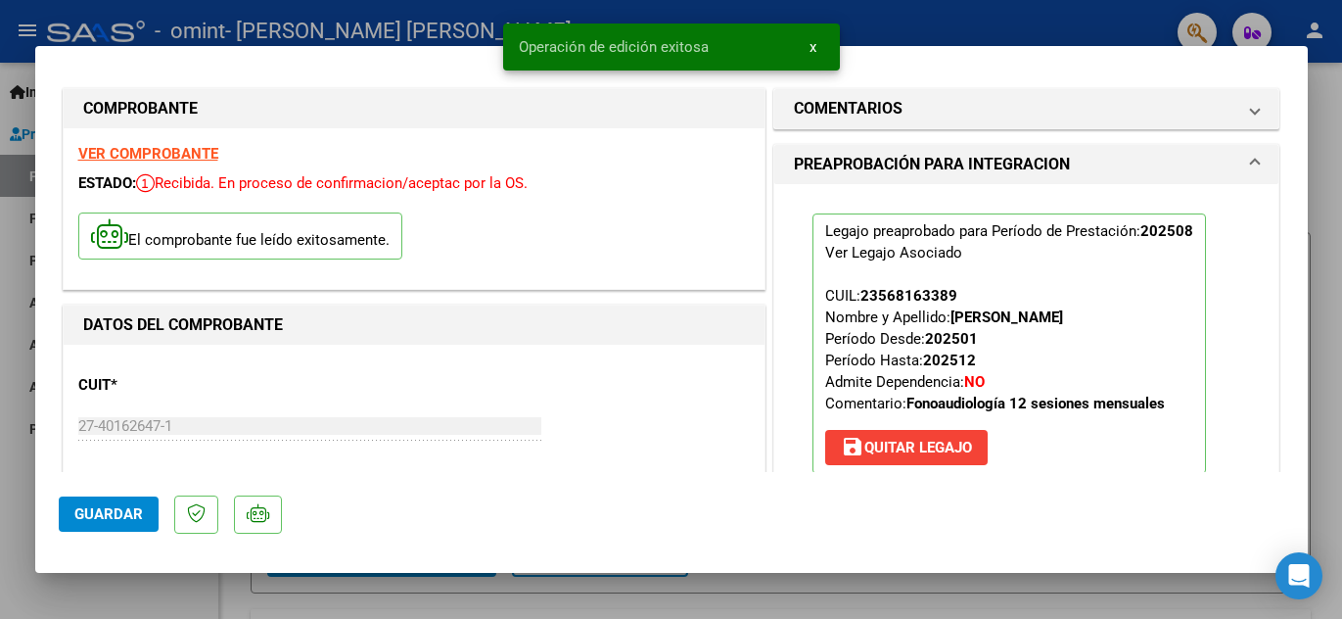
scroll to position [0, 0]
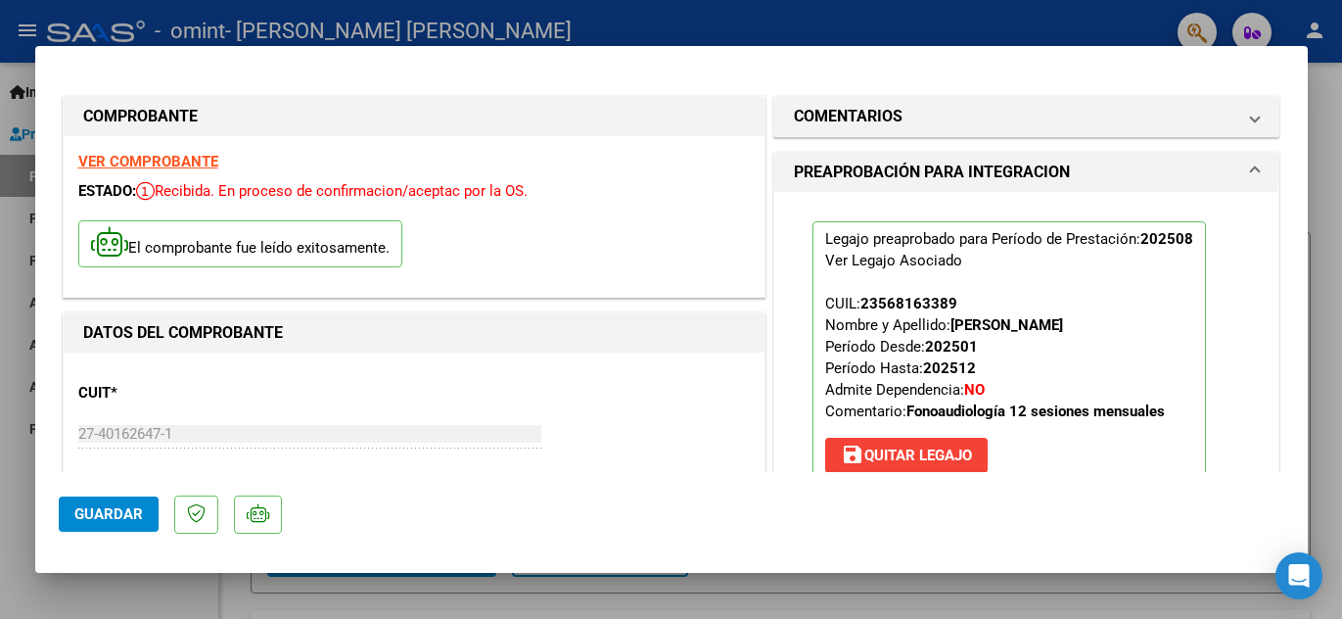
click at [446, 25] on div at bounding box center [671, 309] width 1342 height 619
type input "$ 0,00"
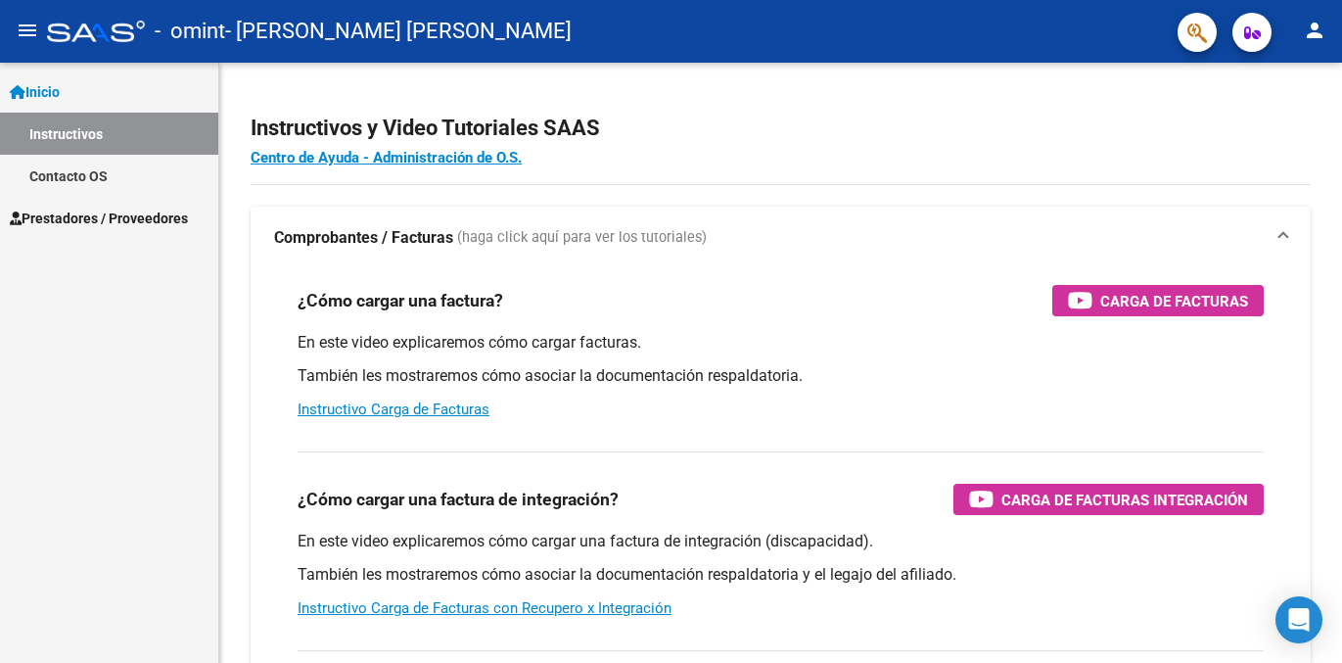
click at [45, 209] on span "Prestadores / Proveedores" at bounding box center [99, 219] width 178 height 22
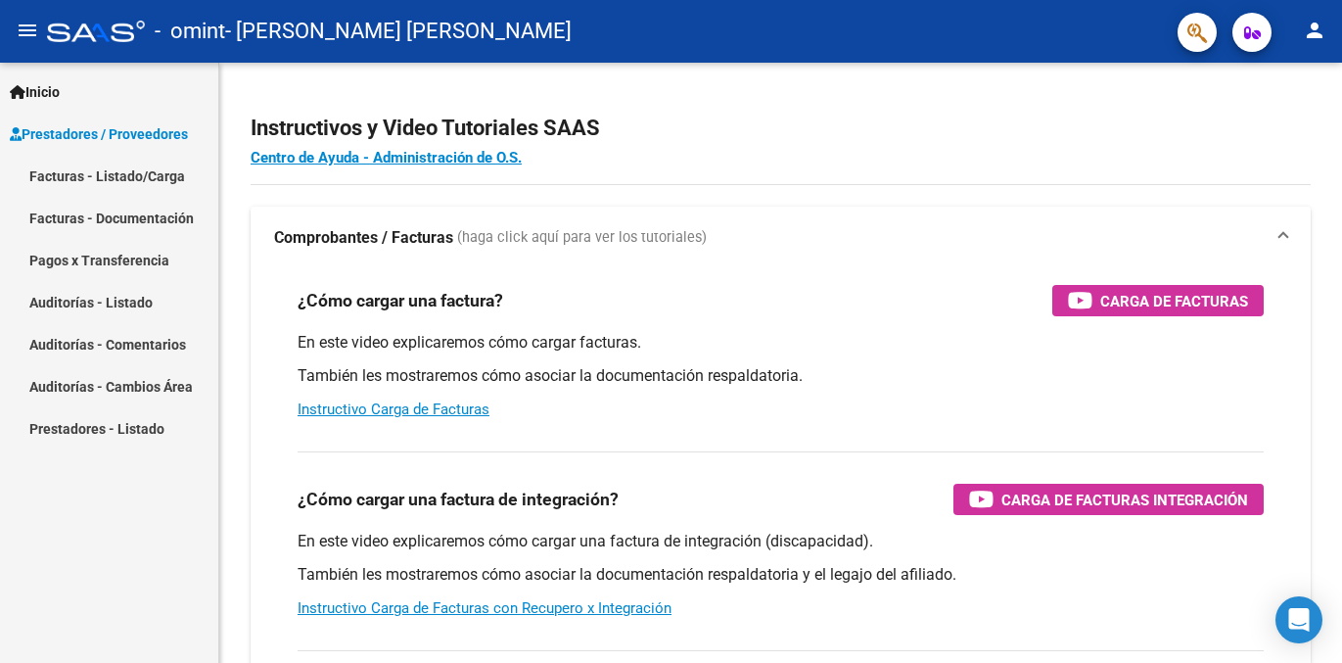
click at [104, 266] on link "Pagos x Transferencia" at bounding box center [109, 260] width 218 height 42
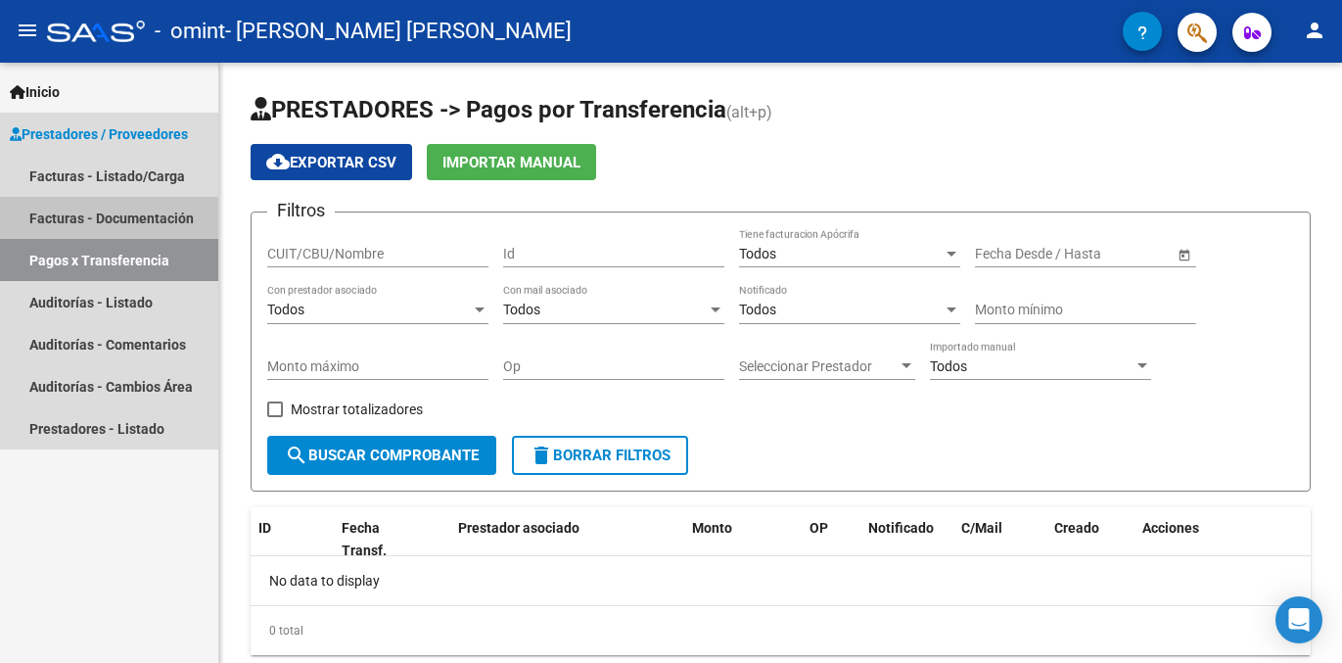
click at [127, 215] on link "Facturas - Documentación" at bounding box center [109, 218] width 218 height 42
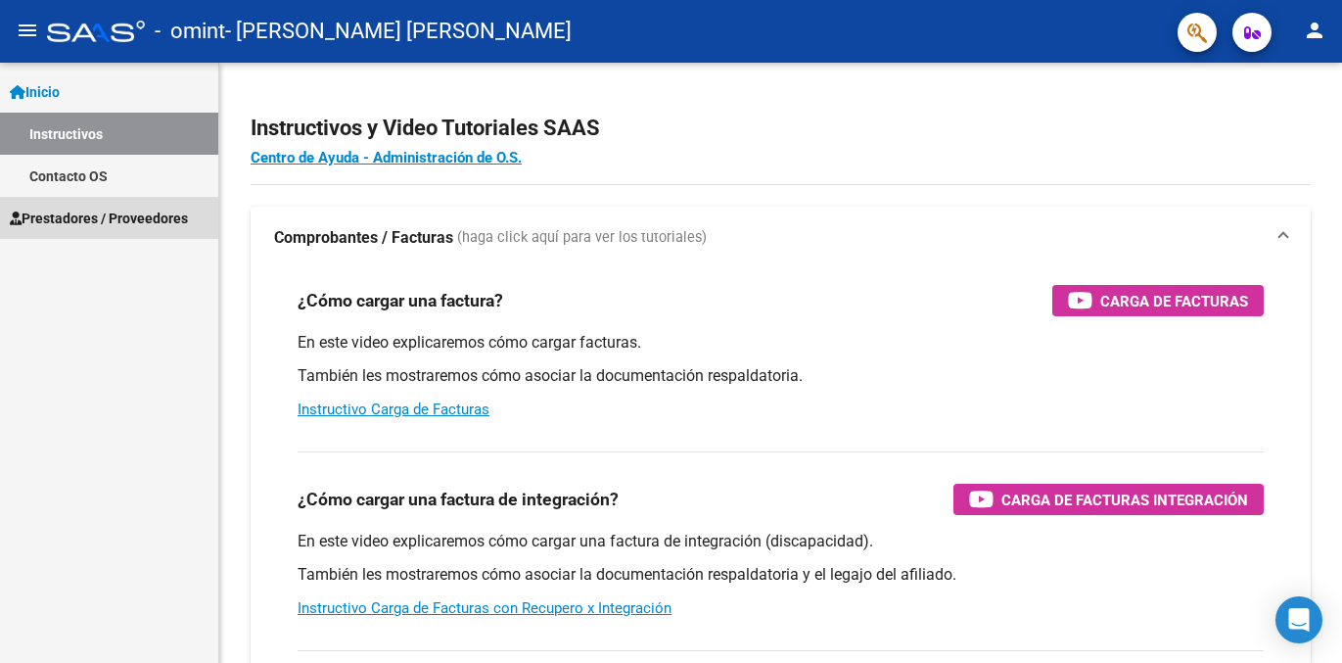
click at [124, 222] on span "Prestadores / Proveedores" at bounding box center [99, 219] width 178 height 22
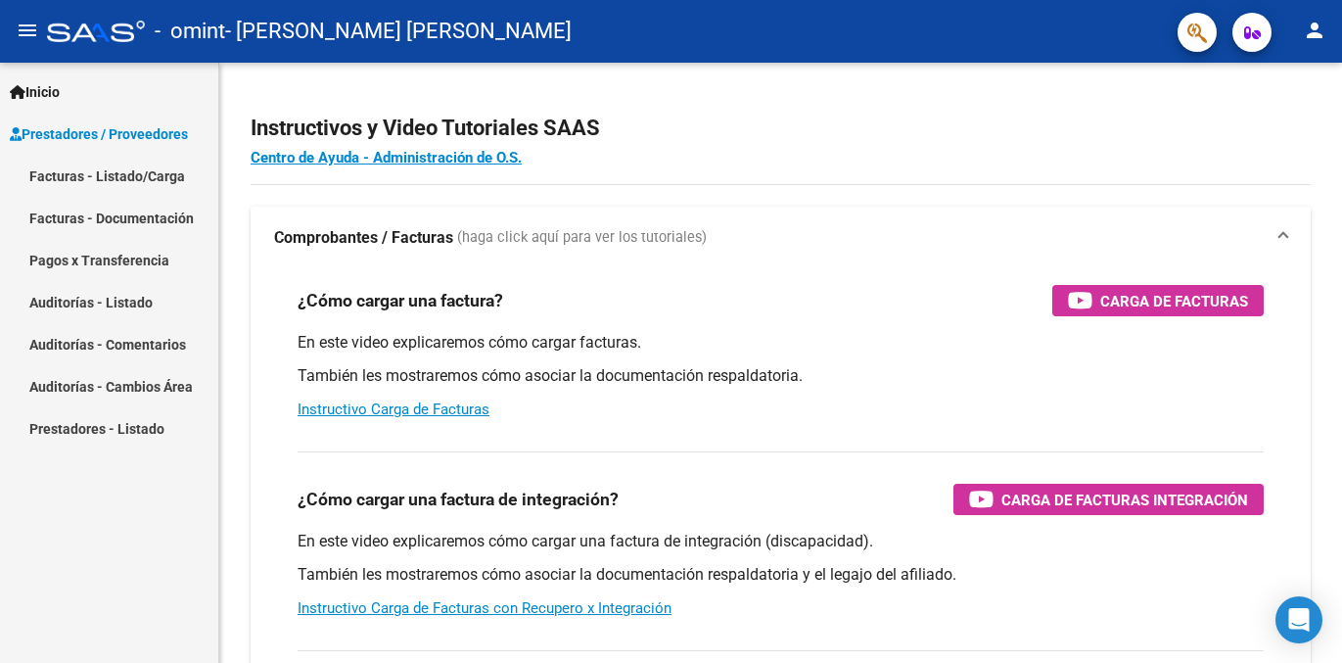
click at [119, 220] on link "Facturas - Documentación" at bounding box center [109, 218] width 218 height 42
